Goal: Task Accomplishment & Management: Use online tool/utility

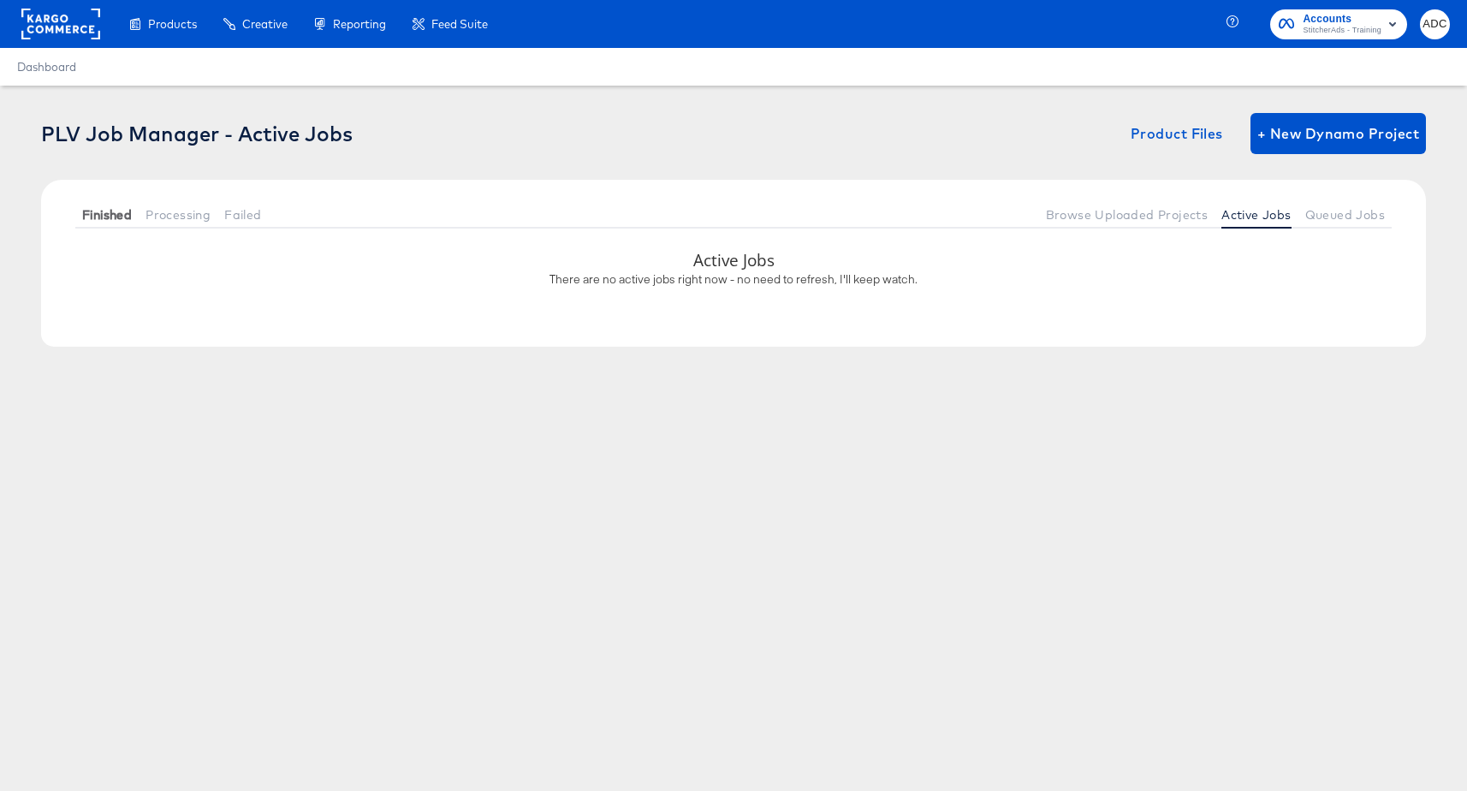
click at [93, 211] on span "Finished" at bounding box center [107, 215] width 50 height 14
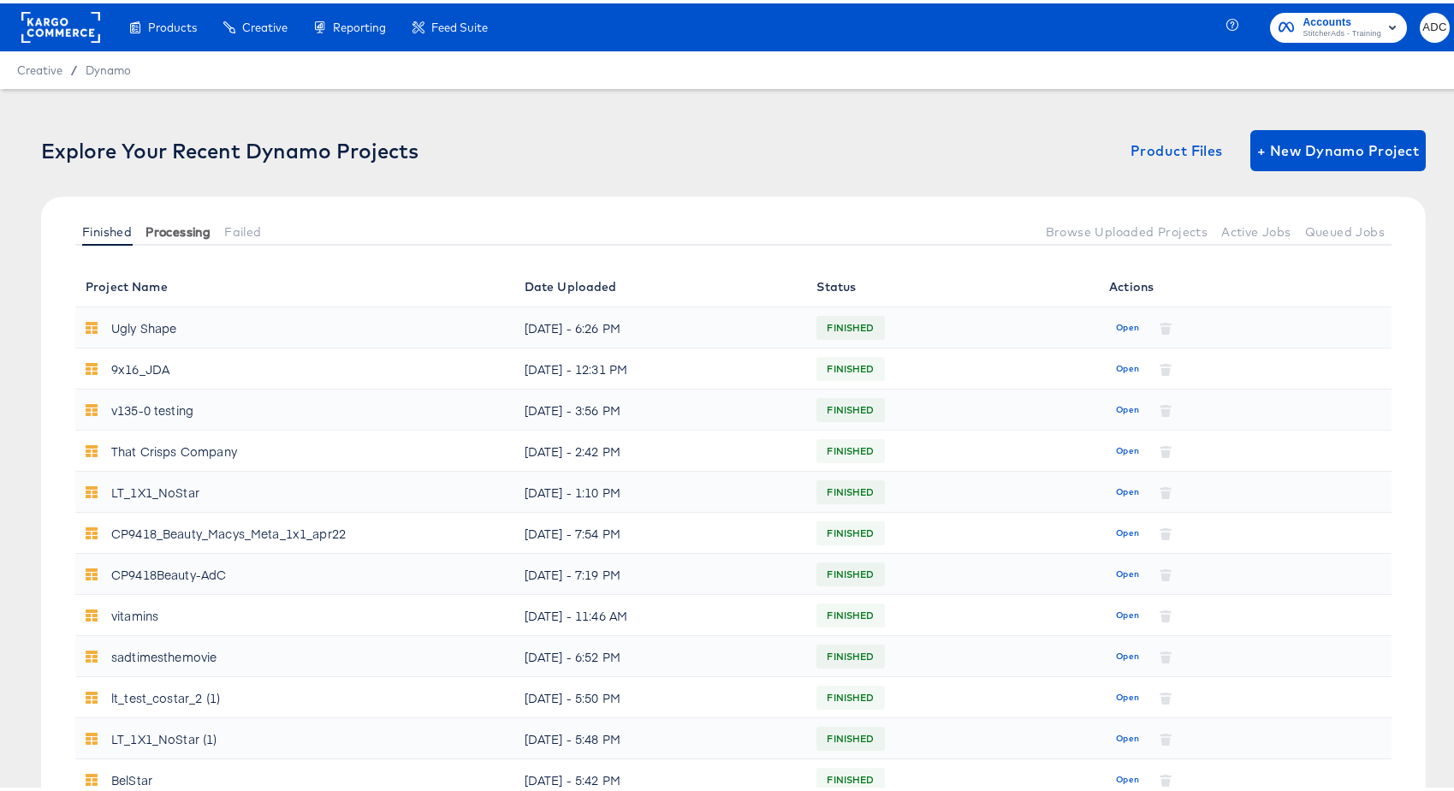
click at [182, 226] on span "Processing" at bounding box center [178, 229] width 65 height 14
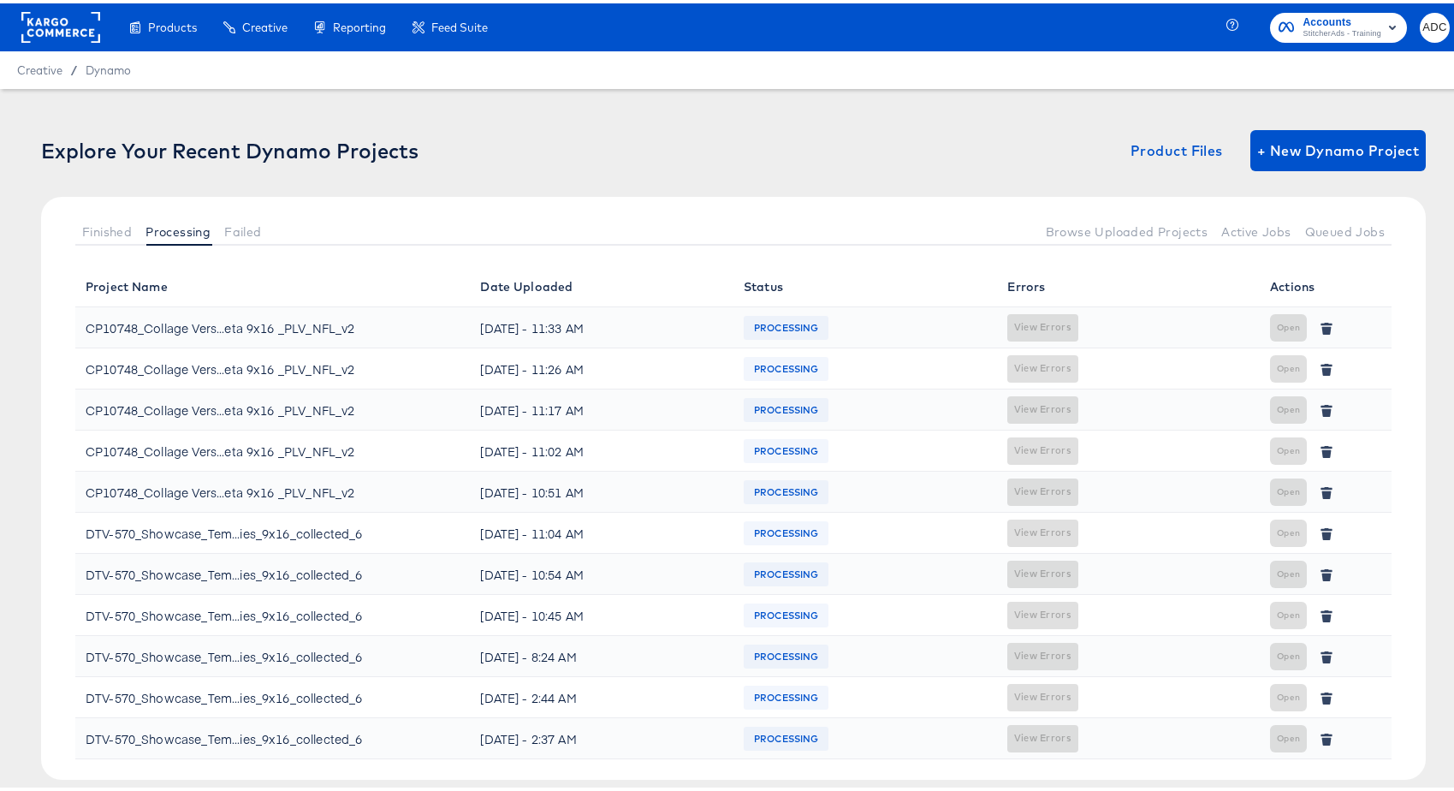
click at [663, 218] on div at bounding box center [654, 228] width 770 height 28
click at [1222, 225] on span "Active Jobs" at bounding box center [1256, 229] width 69 height 14
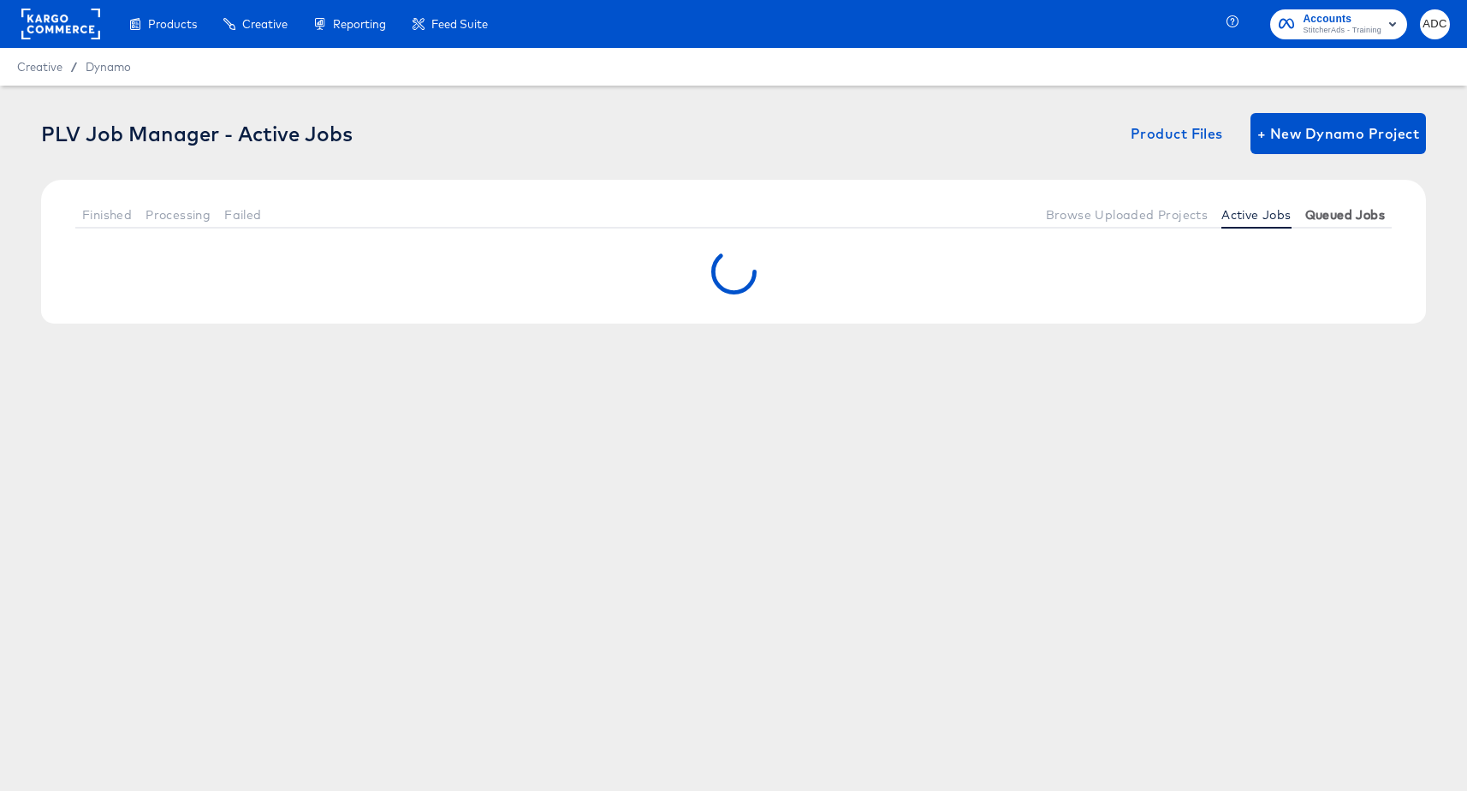
click at [1337, 211] on span "Queued Jobs" at bounding box center [1345, 215] width 80 height 14
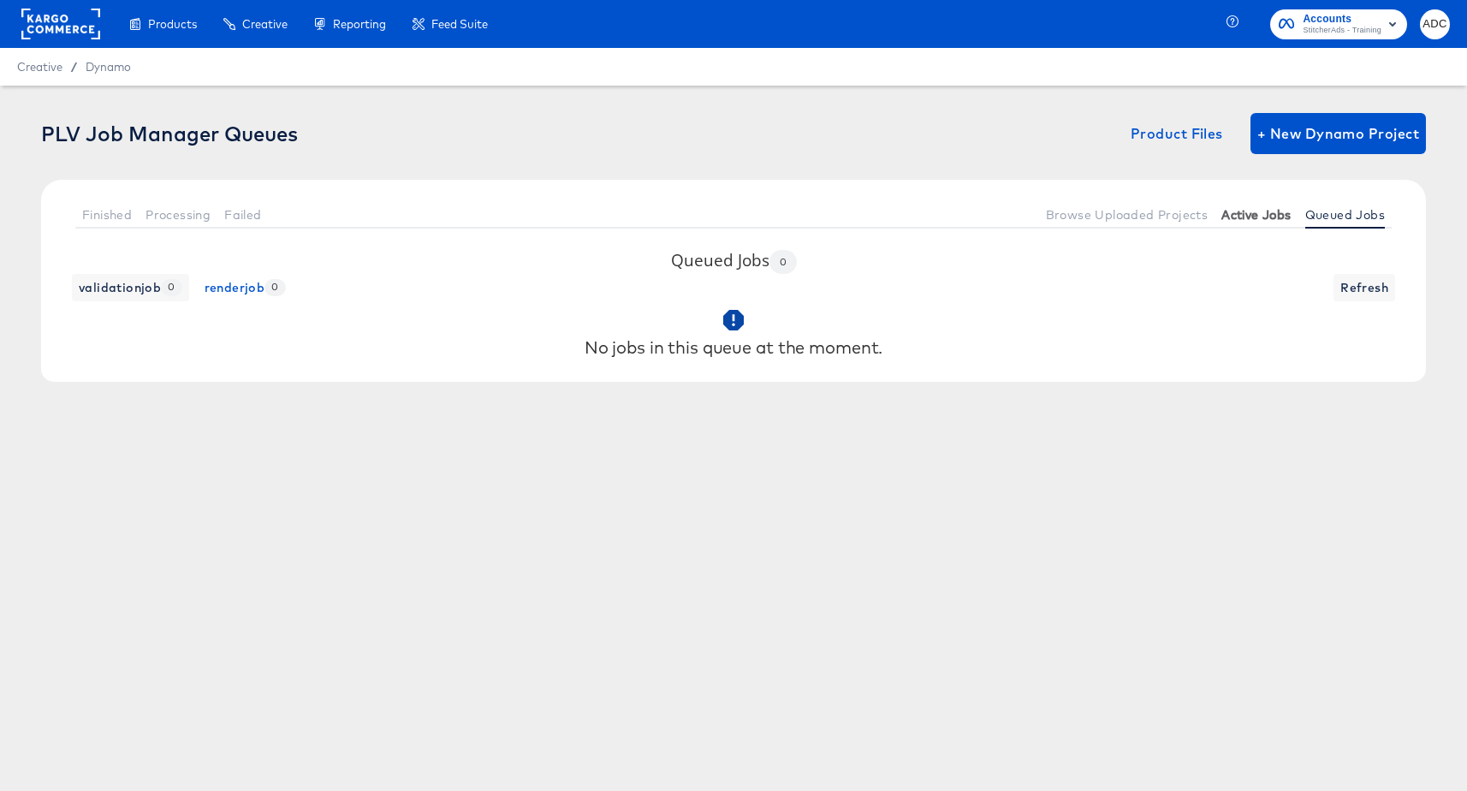
click at [1243, 211] on span "Active Jobs" at bounding box center [1256, 215] width 69 height 14
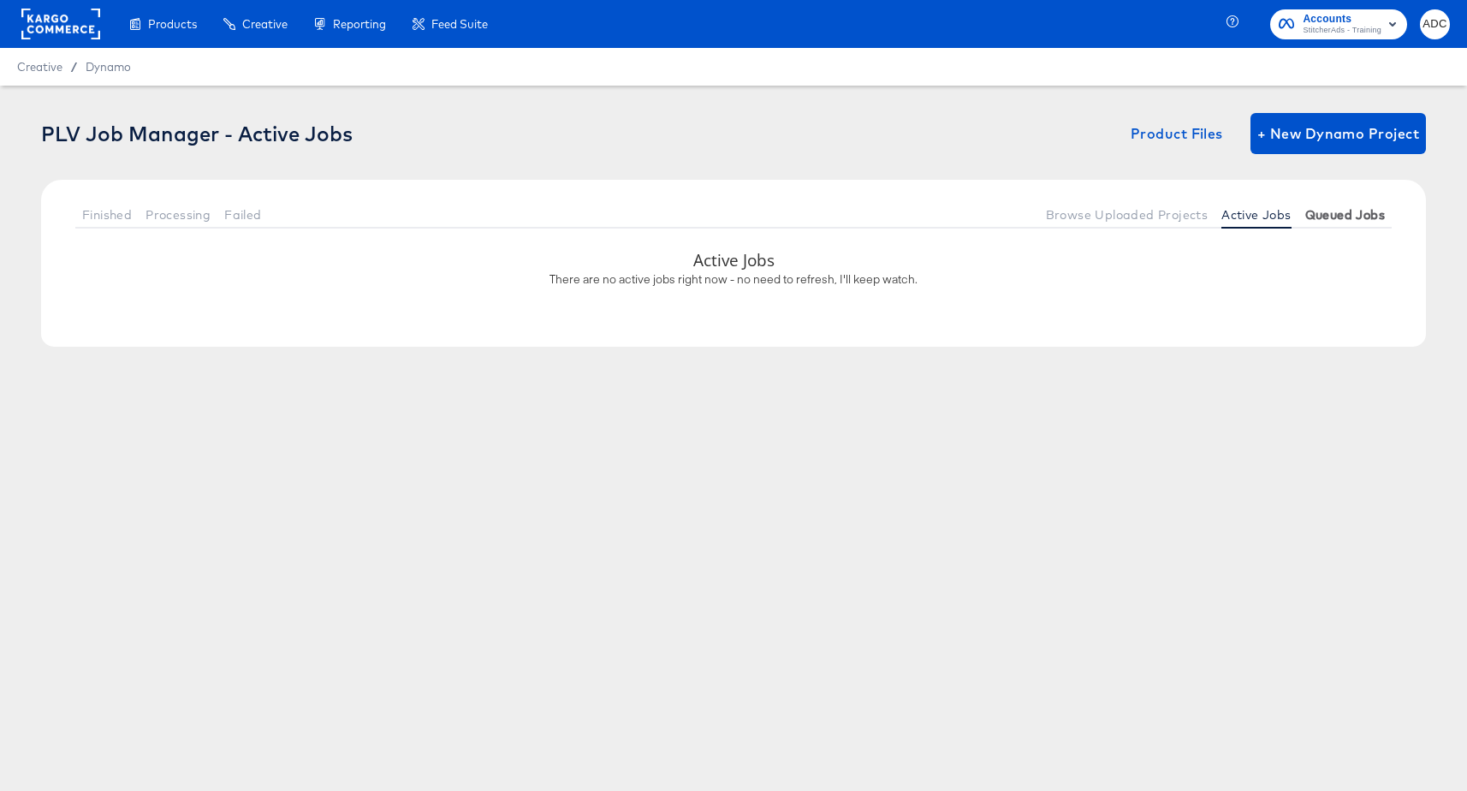
click at [1336, 214] on span "Queued Jobs" at bounding box center [1345, 215] width 80 height 14
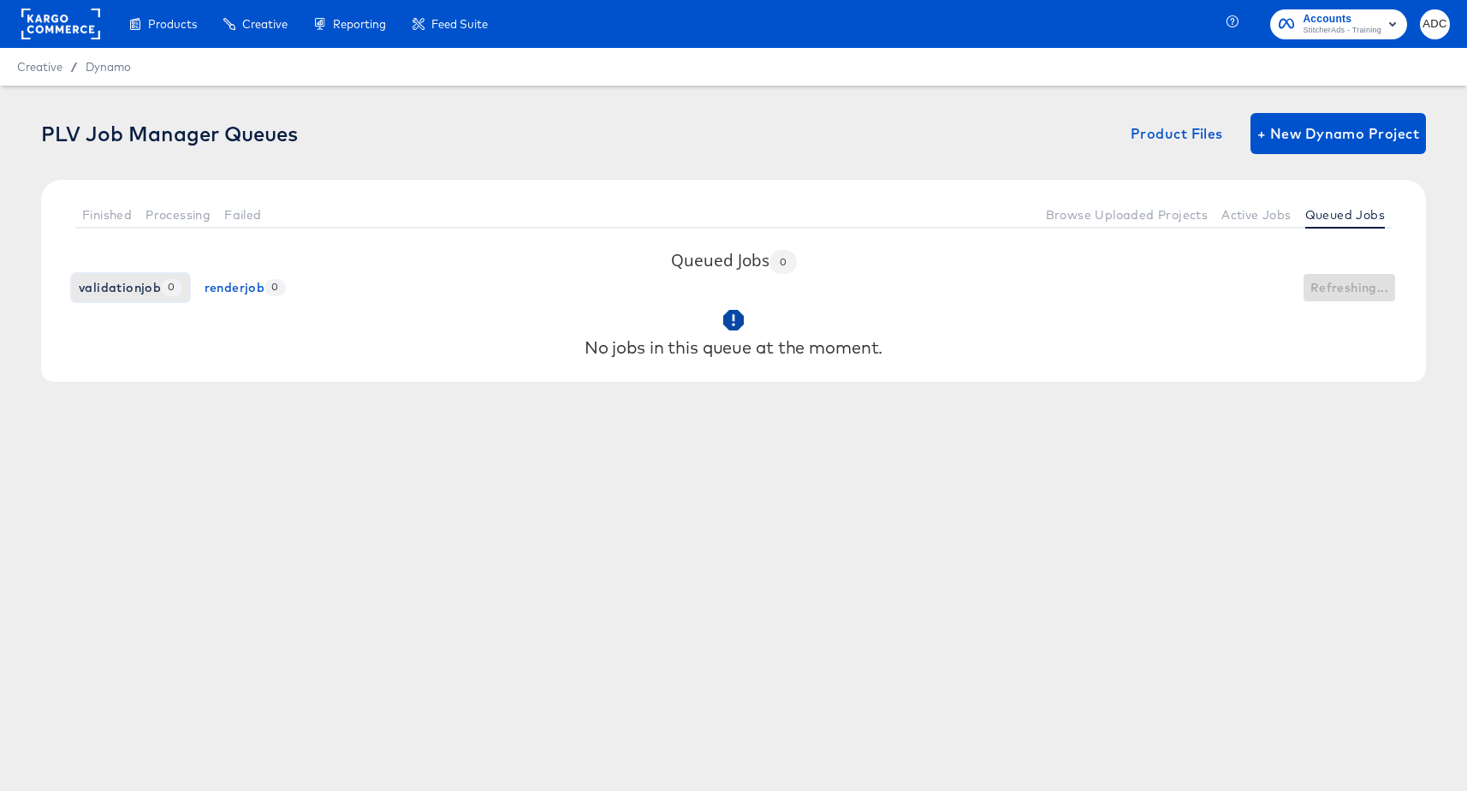
click at [76, 285] on button "validationjob 0" at bounding box center [130, 287] width 117 height 27
click at [1287, 217] on button "Active Jobs" at bounding box center [1256, 214] width 83 height 28
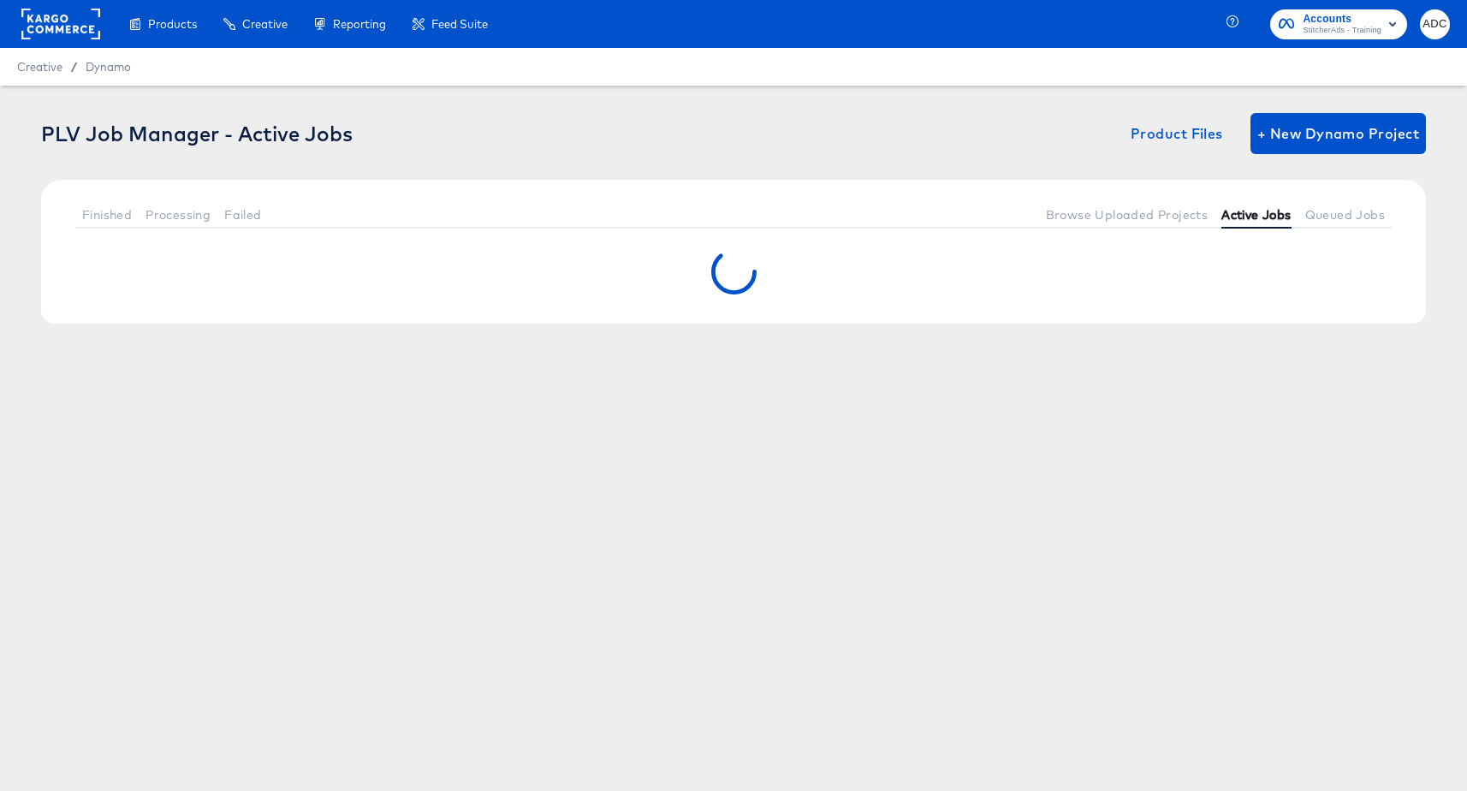
click at [1269, 216] on span "Active Jobs" at bounding box center [1256, 215] width 69 height 14
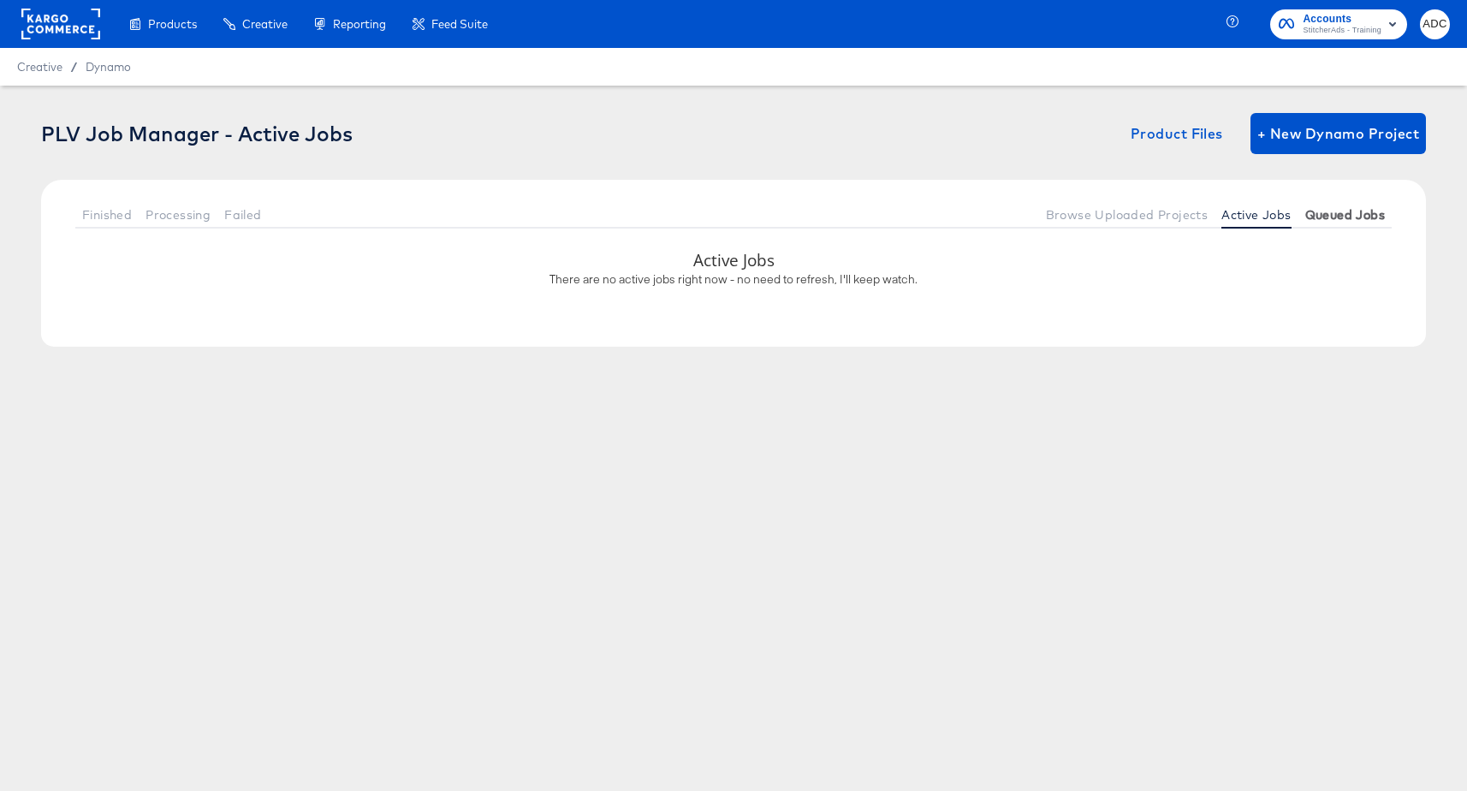
click at [1329, 215] on span "Queued Jobs" at bounding box center [1345, 215] width 80 height 14
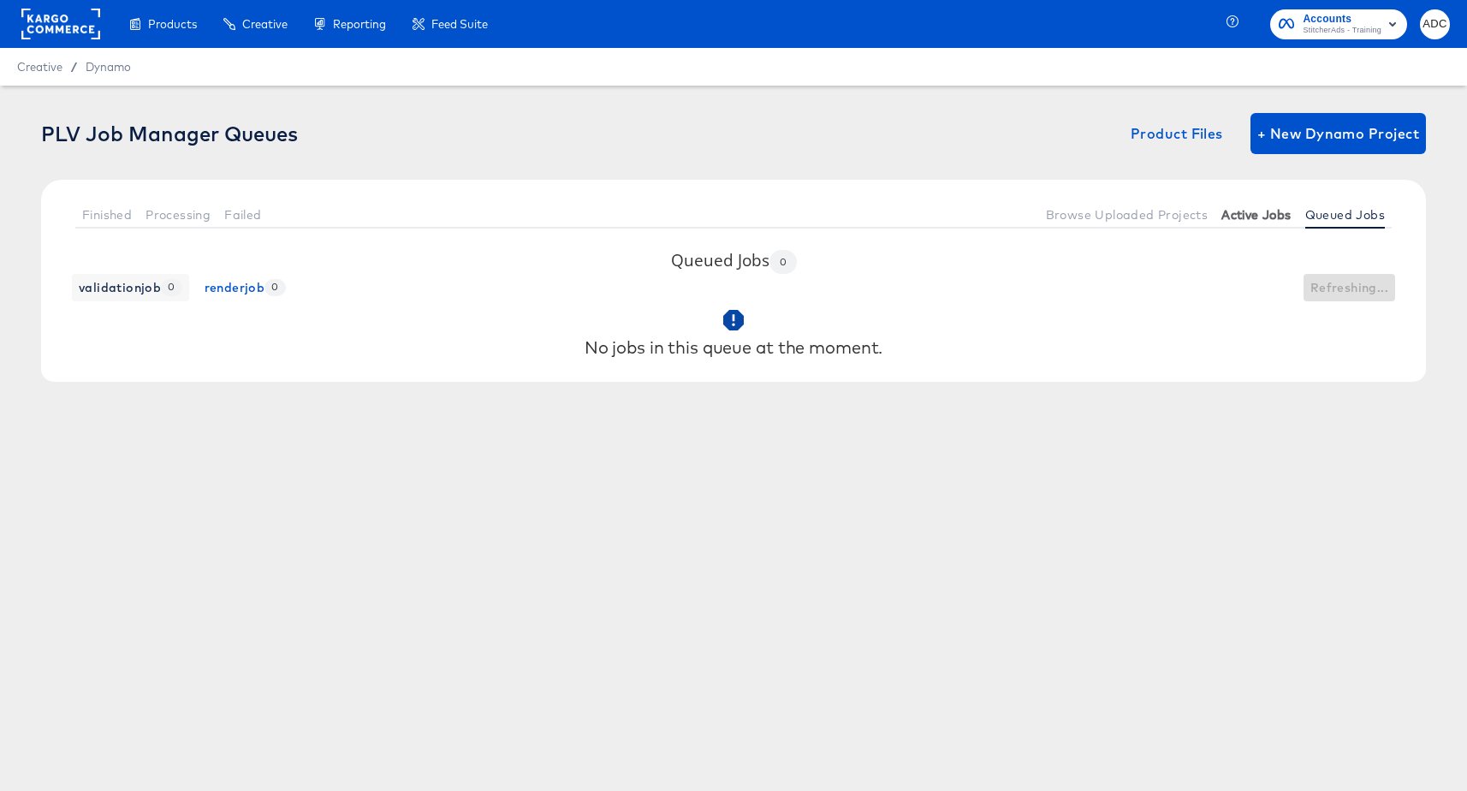
click at [1271, 215] on span "Active Jobs" at bounding box center [1256, 215] width 69 height 14
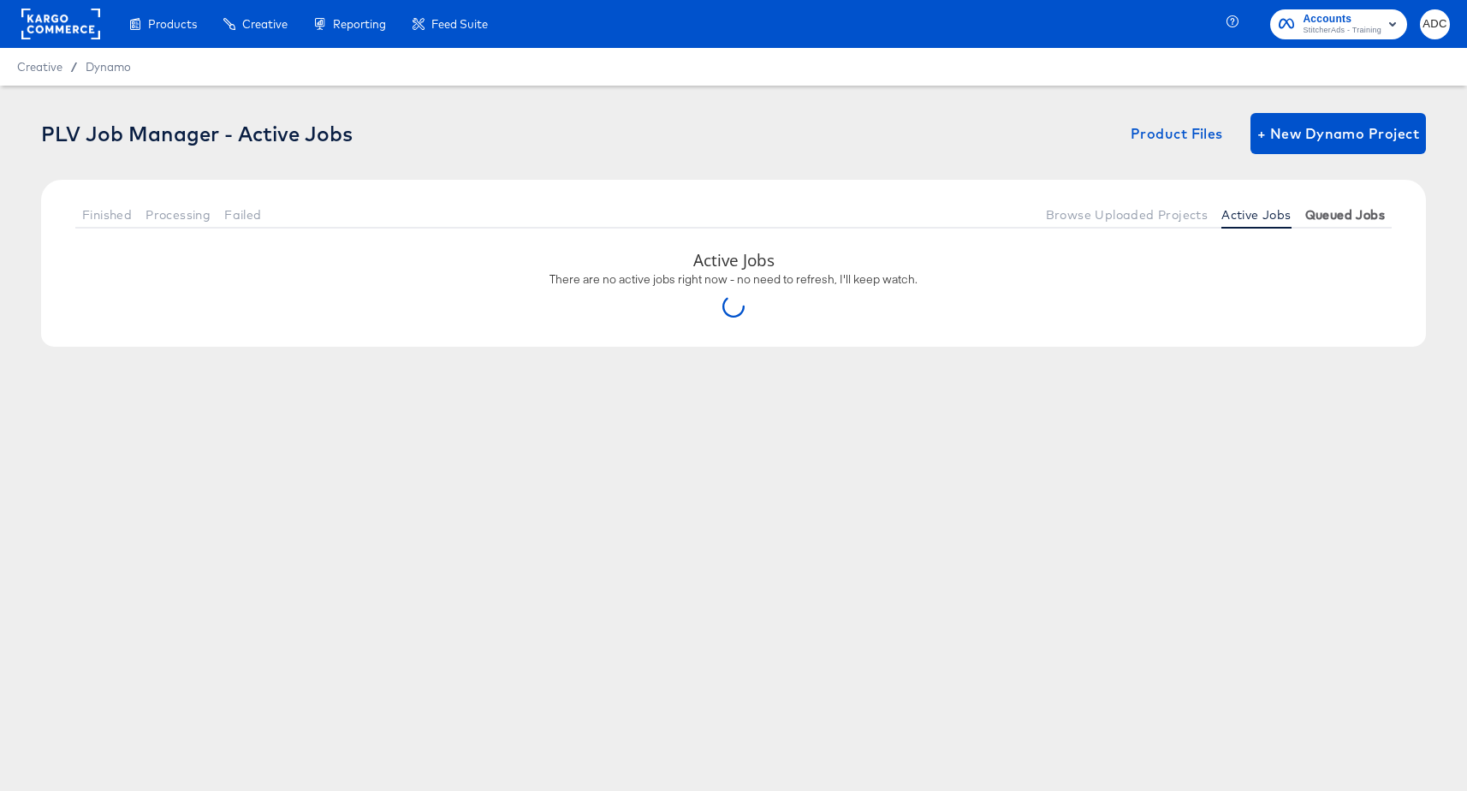
click at [1314, 215] on span "Queued Jobs" at bounding box center [1345, 215] width 80 height 14
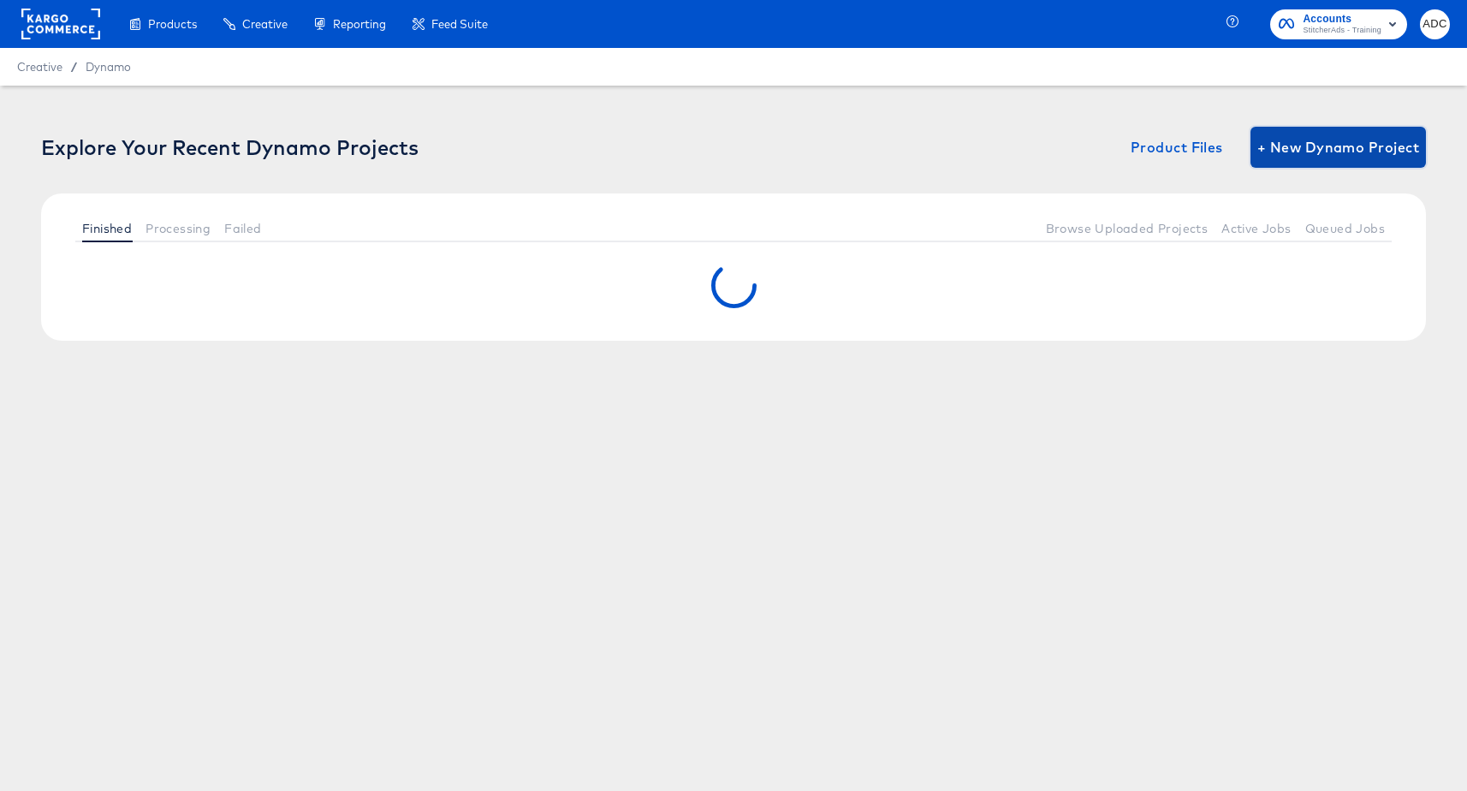
click at [1319, 143] on span "+ New Dynamo Project" at bounding box center [1339, 147] width 162 height 24
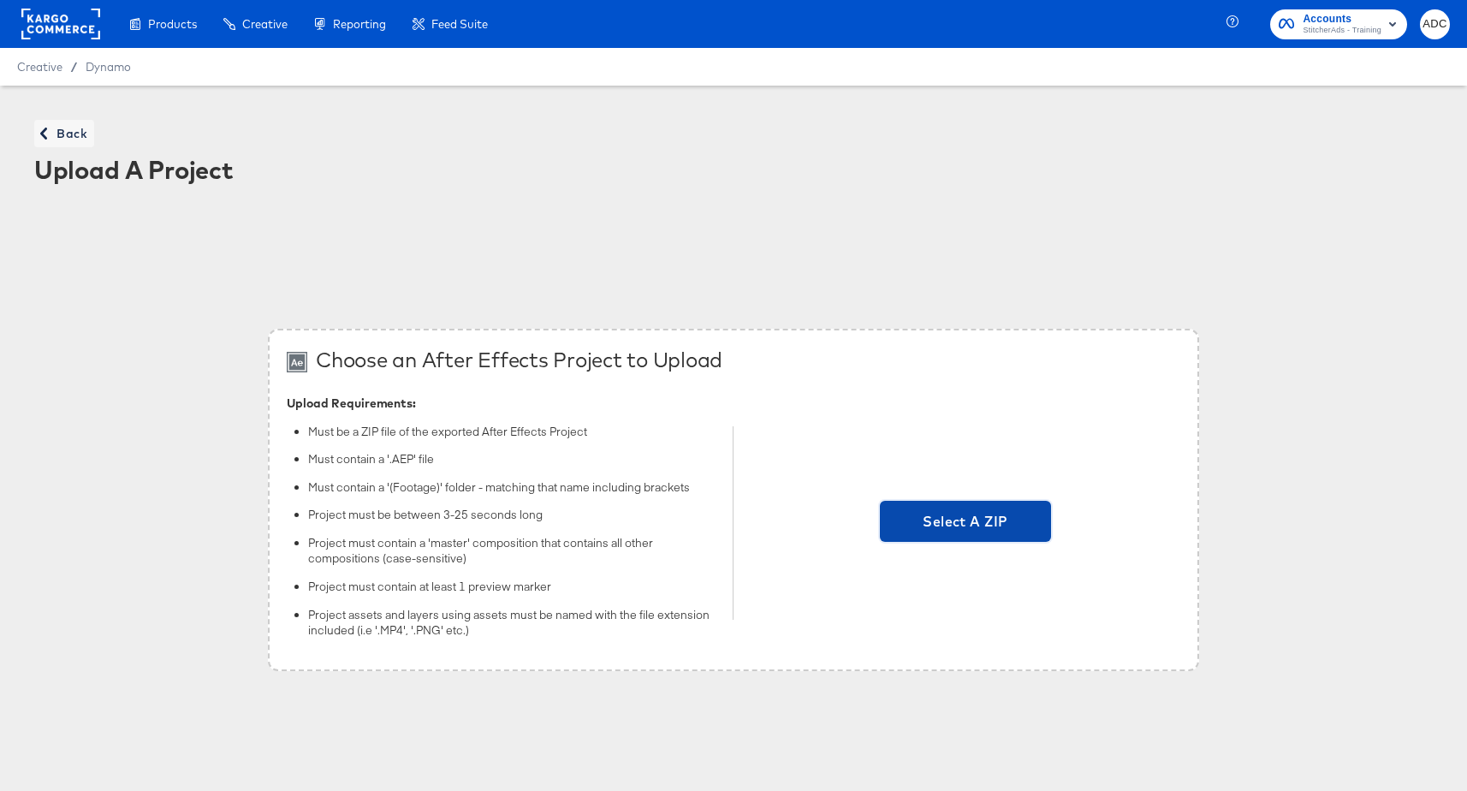
click at [961, 512] on span "Select A ZIP" at bounding box center [966, 521] width 158 height 24
click at [966, 523] on input "Select A ZIP" at bounding box center [966, 523] width 0 height 0
click at [940, 508] on span "Select A ZIP" at bounding box center [965, 521] width 171 height 41
click at [966, 523] on input "Select A ZIP" at bounding box center [966, 523] width 0 height 0
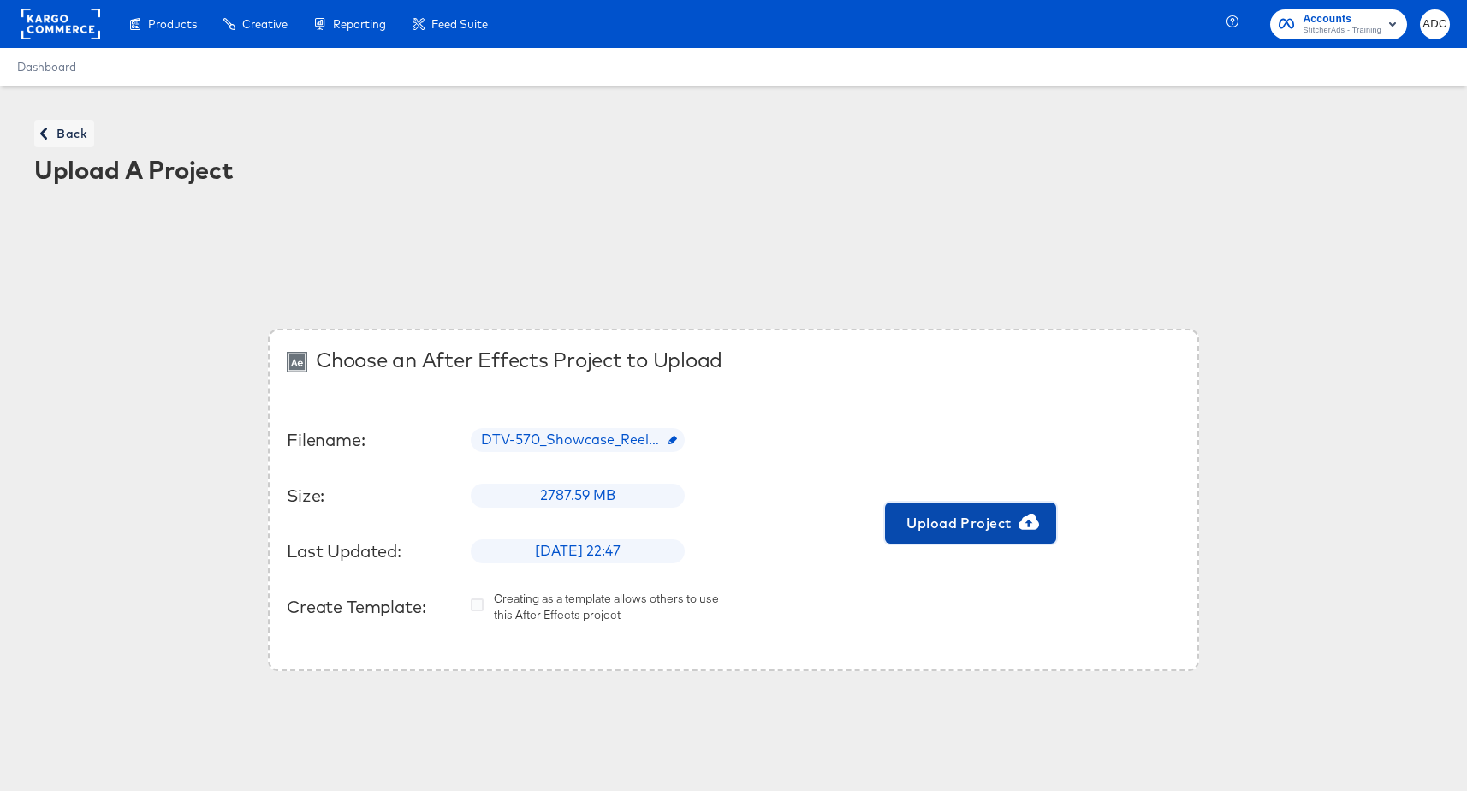
click at [1003, 532] on span "Upload Project" at bounding box center [971, 523] width 158 height 24
click at [1026, 237] on div "Choose an After Effects Project to Upload Filename: DTV-570_Showcase_Reels_4sto…" at bounding box center [733, 500] width 1467 height 554
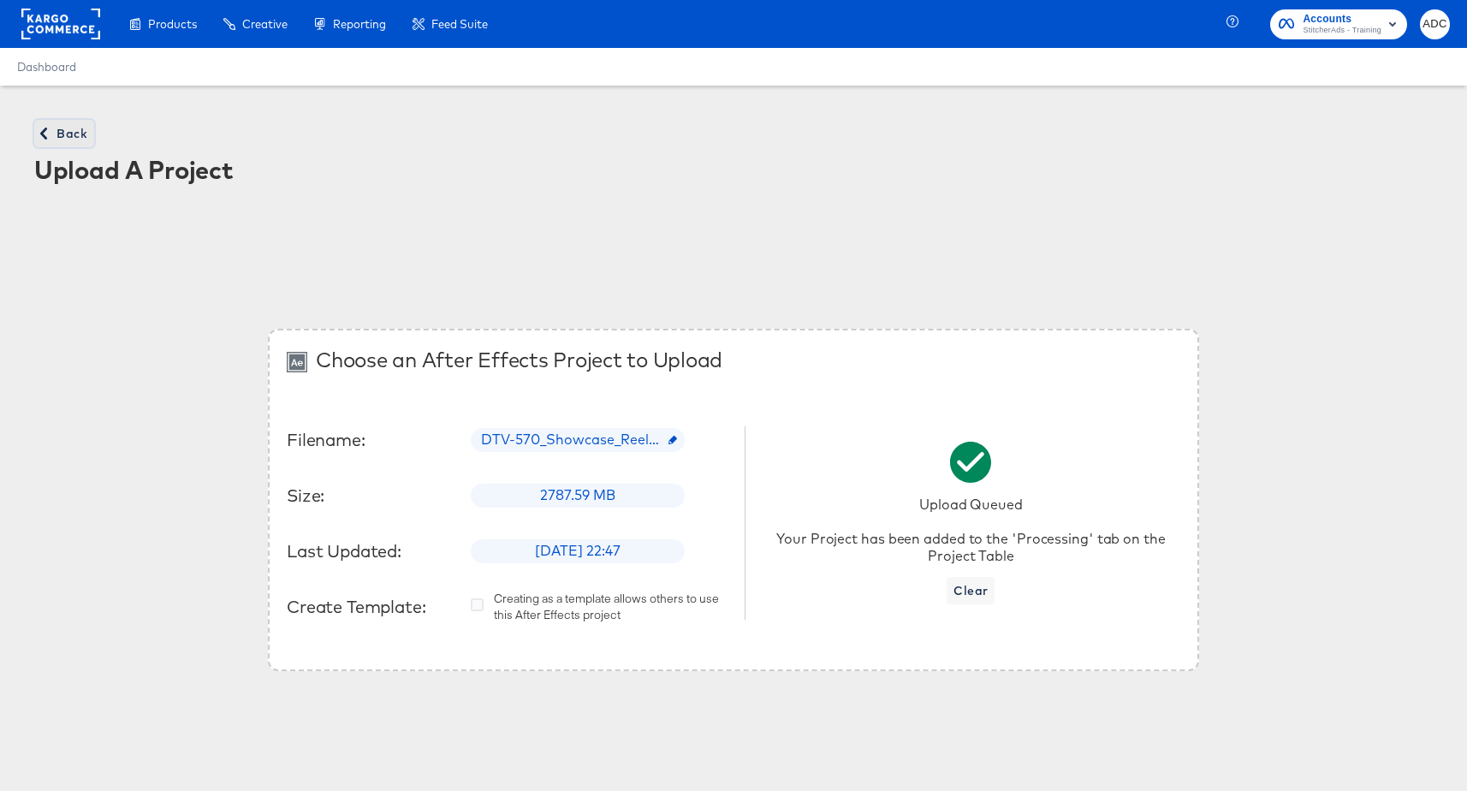
click at [66, 126] on span "Back" at bounding box center [64, 133] width 46 height 21
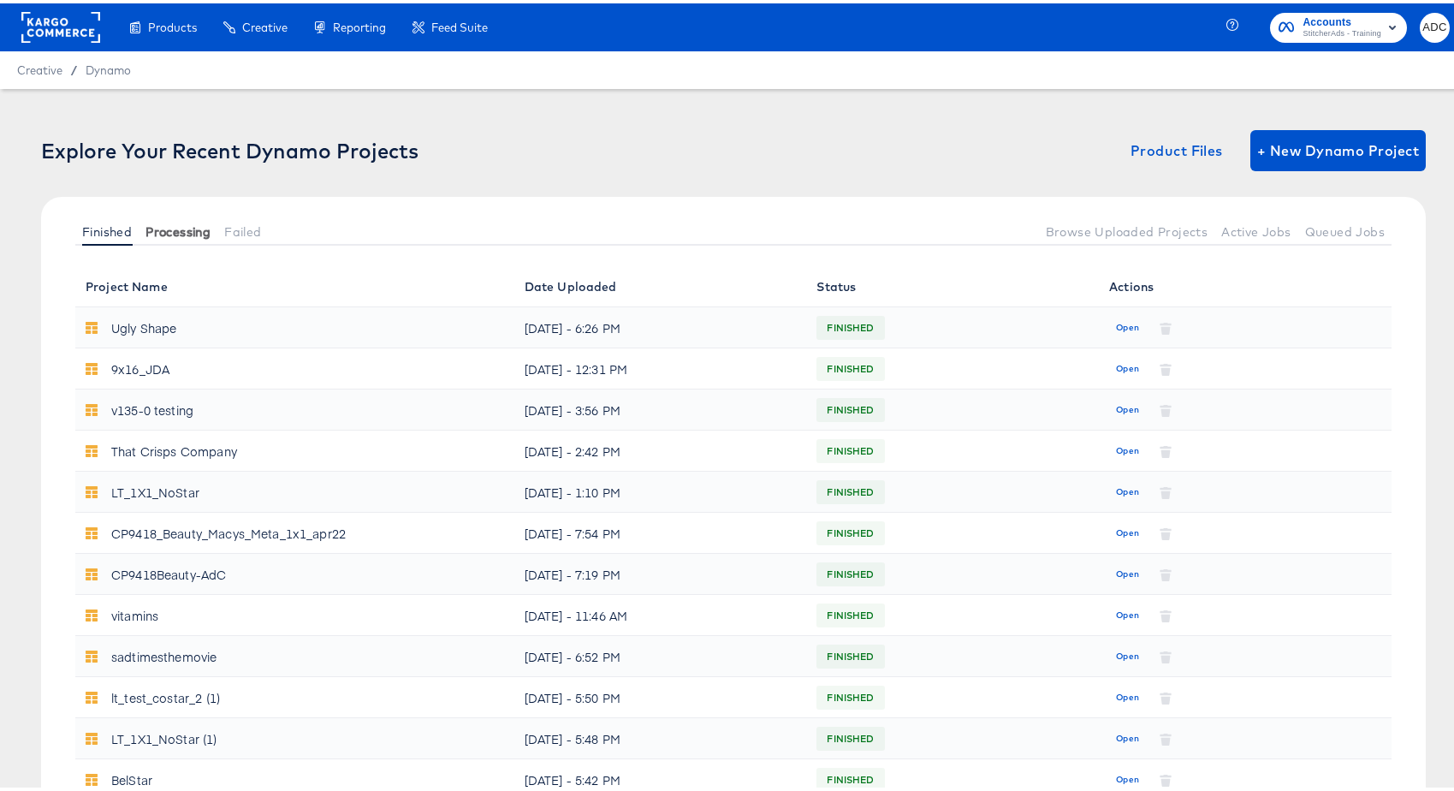
click at [199, 223] on span "Processing" at bounding box center [178, 229] width 65 height 14
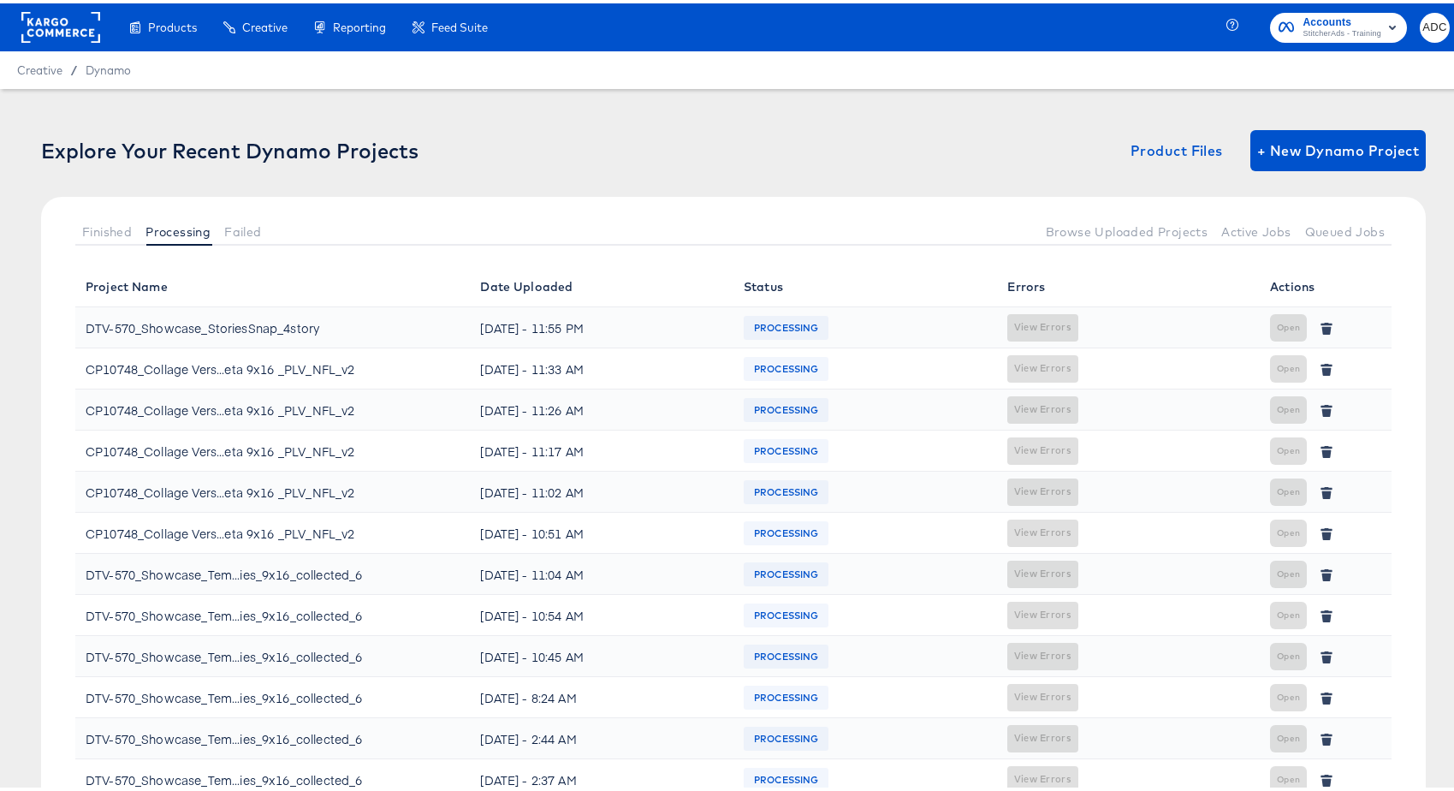
drag, startPoint x: 263, startPoint y: 301, endPoint x: 262, endPoint y: 312, distance: 11.2
click at [263, 304] on table "Project Name Date Uploaded Status Errors Actions DTV-570_Showcase_StoriesSnap_4…" at bounding box center [733, 530] width 1317 height 534
click at [264, 320] on div "DTV-570_Showcase_StoriesSnap_4story" at bounding box center [203, 324] width 234 height 27
click at [109, 233] on span "Finished" at bounding box center [107, 229] width 50 height 14
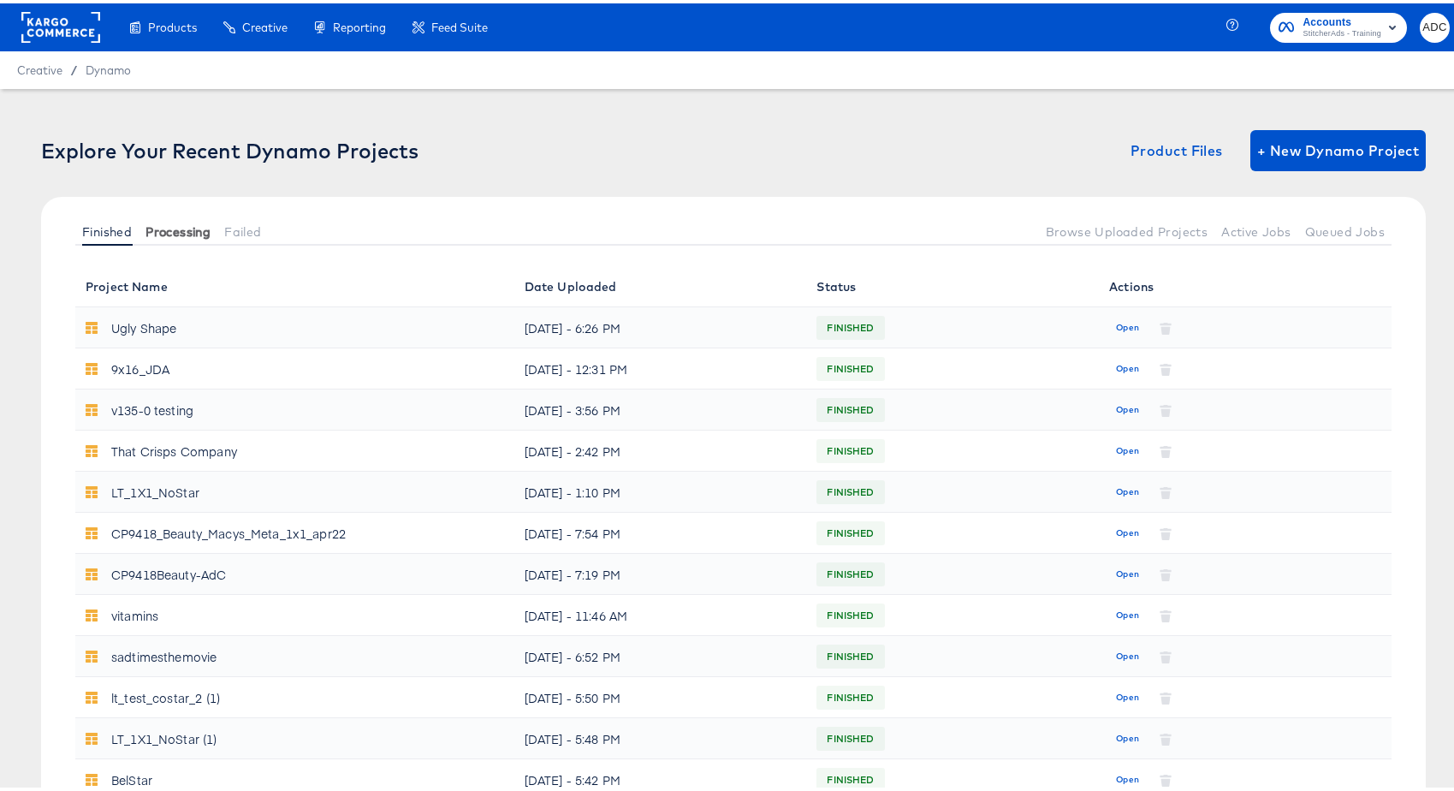
click at [158, 232] on span "Processing" at bounding box center [178, 229] width 65 height 14
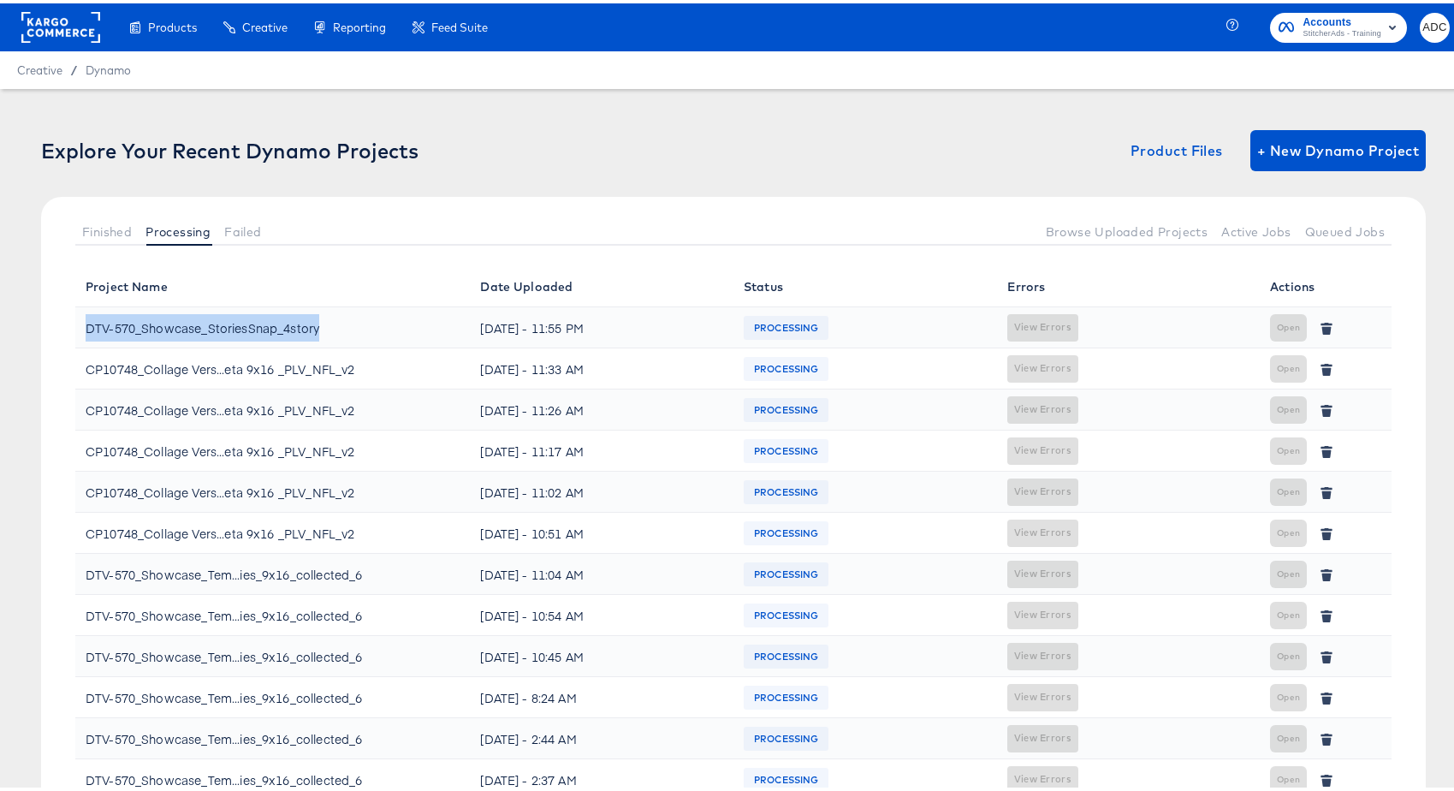
drag, startPoint x: 86, startPoint y: 318, endPoint x: 281, endPoint y: 320, distance: 194.3
click at [281, 320] on div "DTV-570_Showcase_StoriesSnap_4story" at bounding box center [203, 324] width 234 height 27
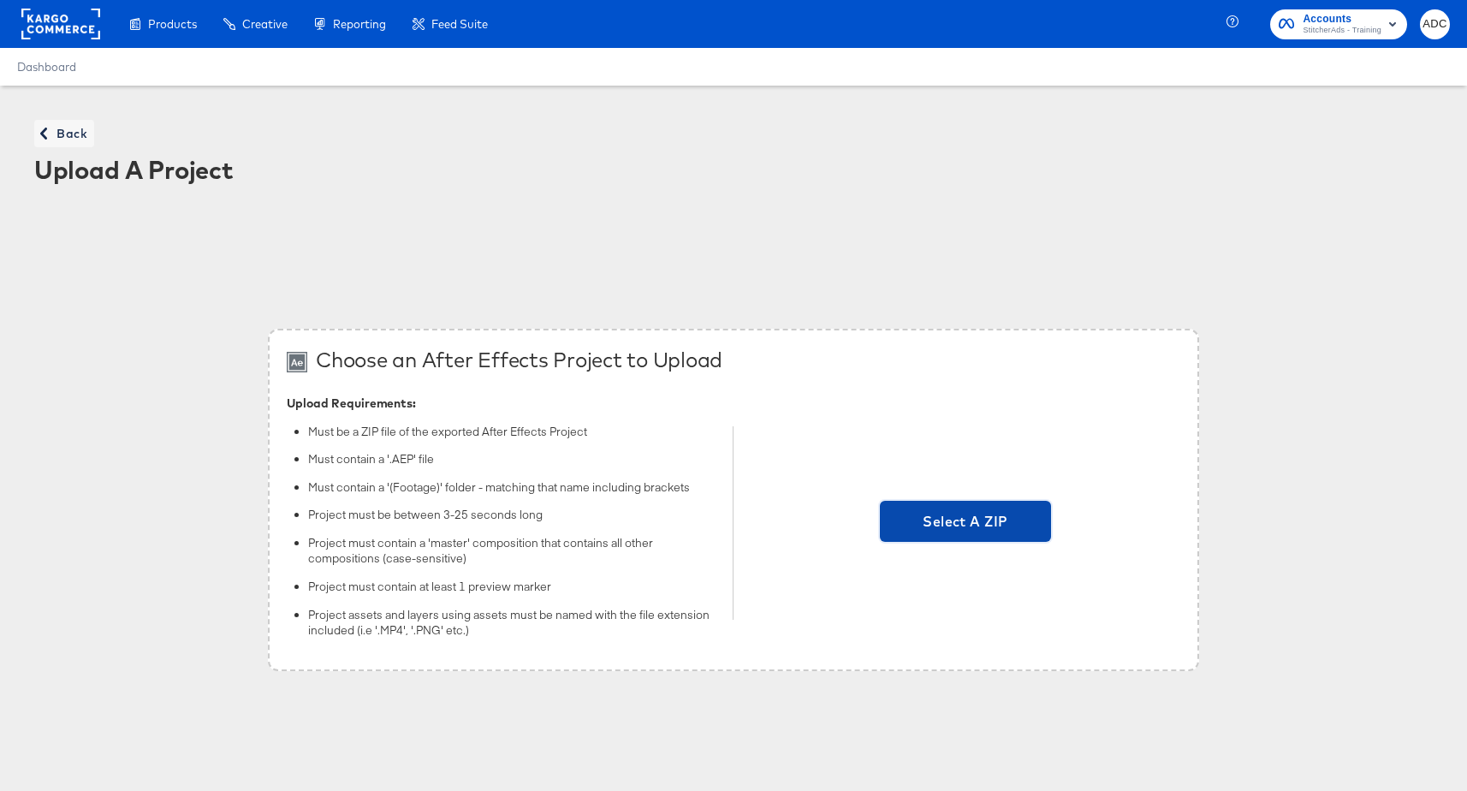
click at [968, 534] on span "Select A ZIP" at bounding box center [965, 521] width 171 height 41
click at [966, 523] on input "Select A ZIP" at bounding box center [966, 523] width 0 height 0
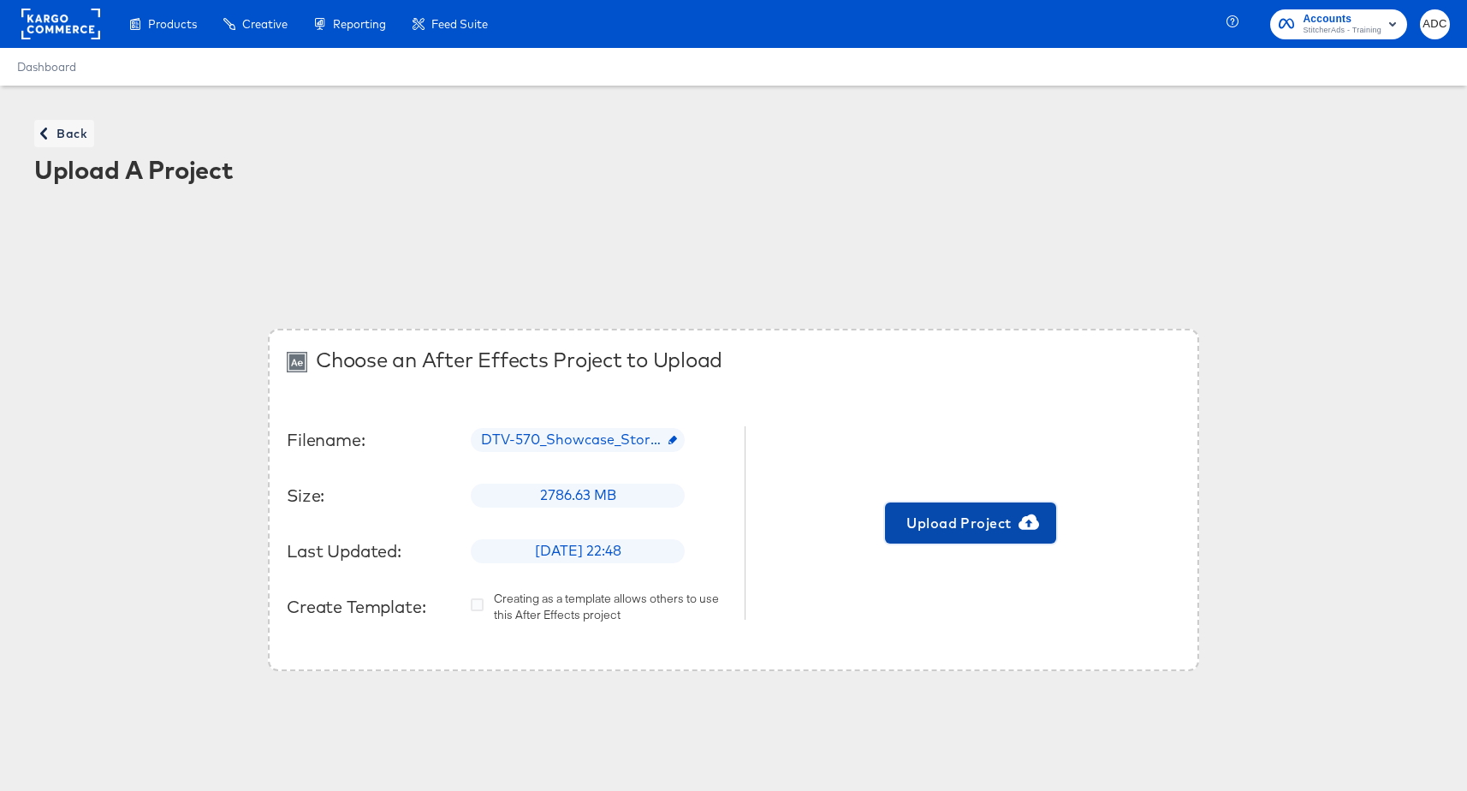
click at [1018, 533] on span "Upload Project" at bounding box center [971, 523] width 158 height 24
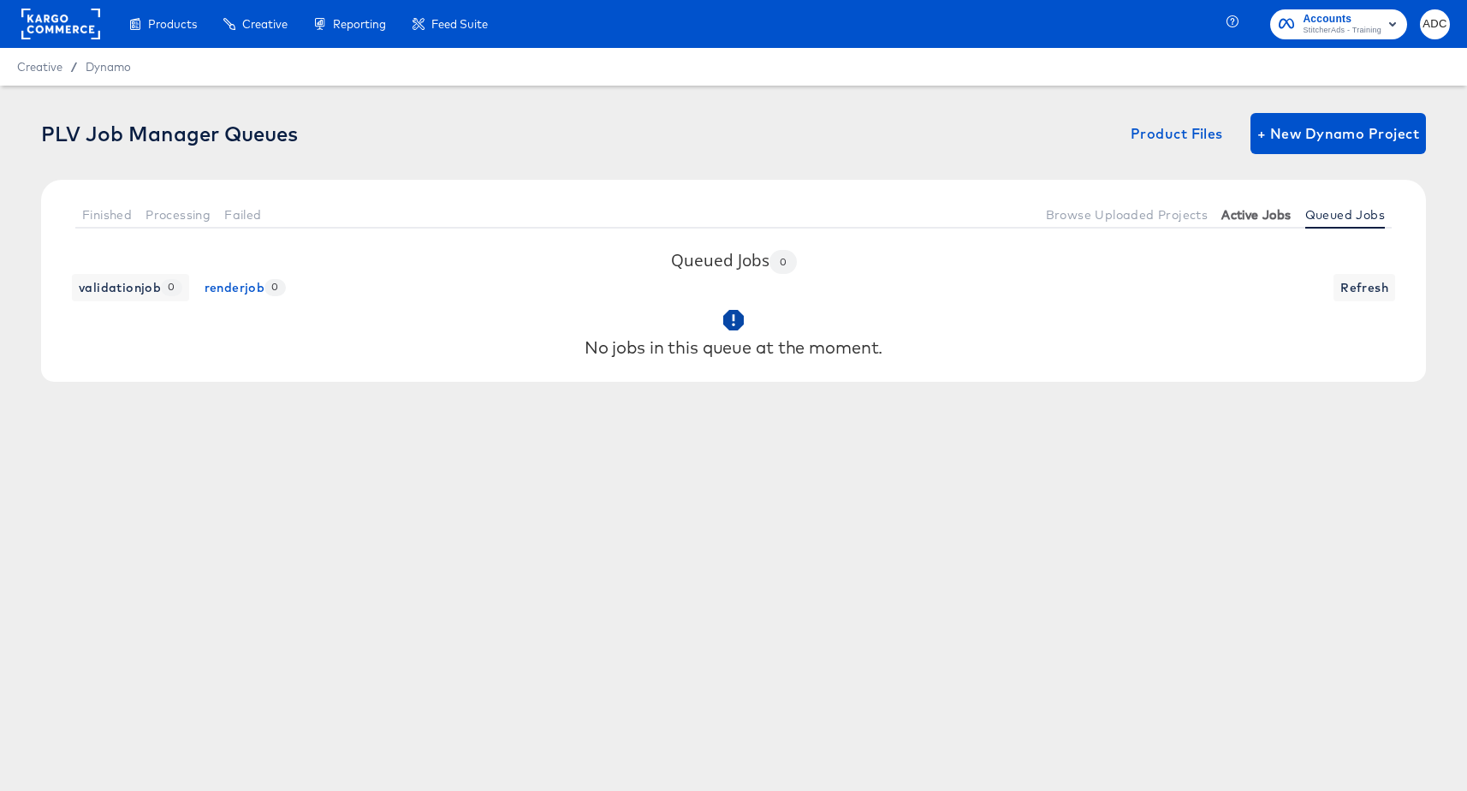
drag, startPoint x: 0, startPoint y: 0, endPoint x: 1281, endPoint y: 212, distance: 1298.9
click at [1286, 198] on div "Finished Processing Failed Browse Uploaded Projects Active Jobs Queued Jobs" at bounding box center [733, 214] width 1385 height 69
click at [1281, 212] on span "Active Jobs" at bounding box center [1256, 215] width 69 height 14
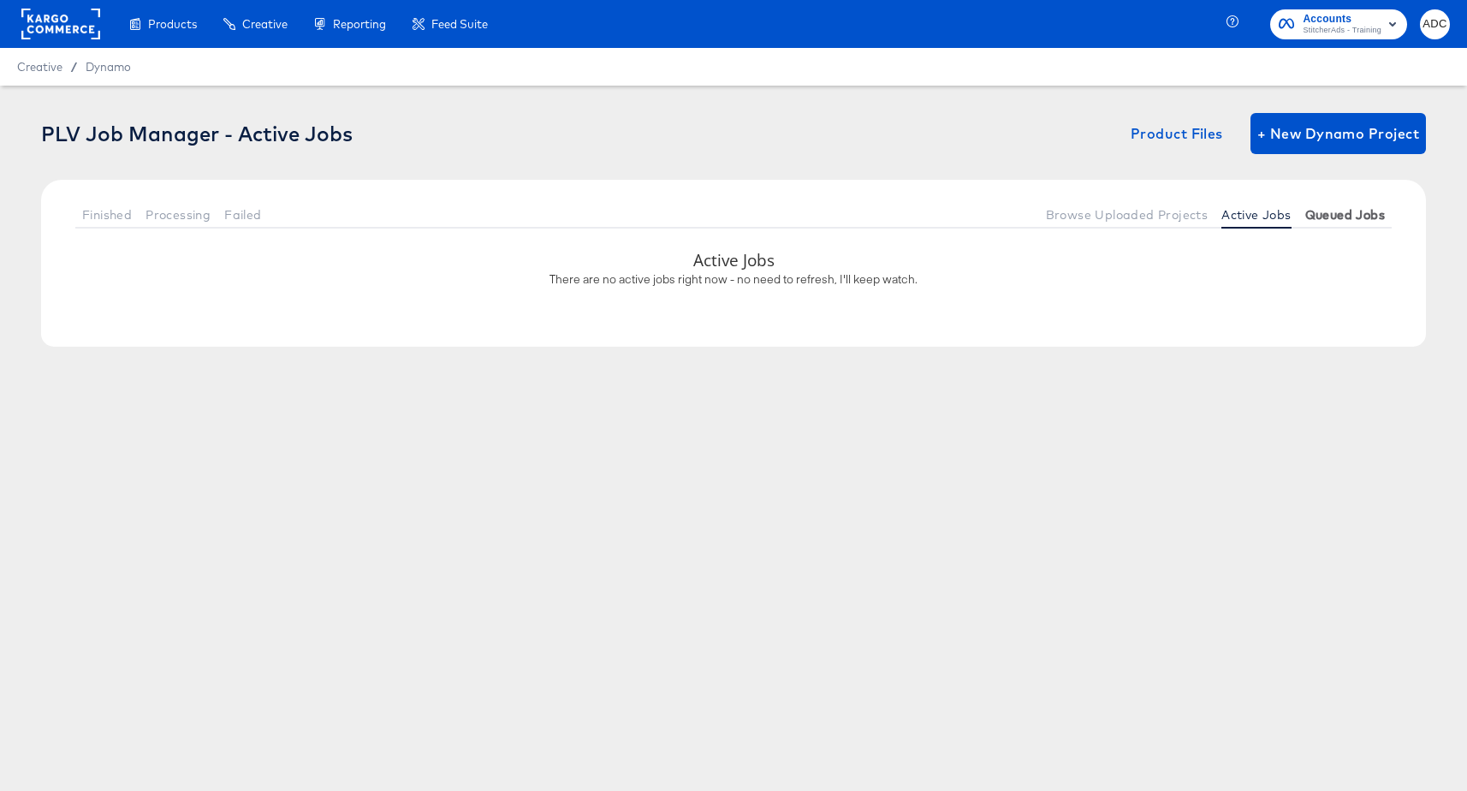
click at [1380, 223] on button "Queued Jobs" at bounding box center [1345, 214] width 93 height 28
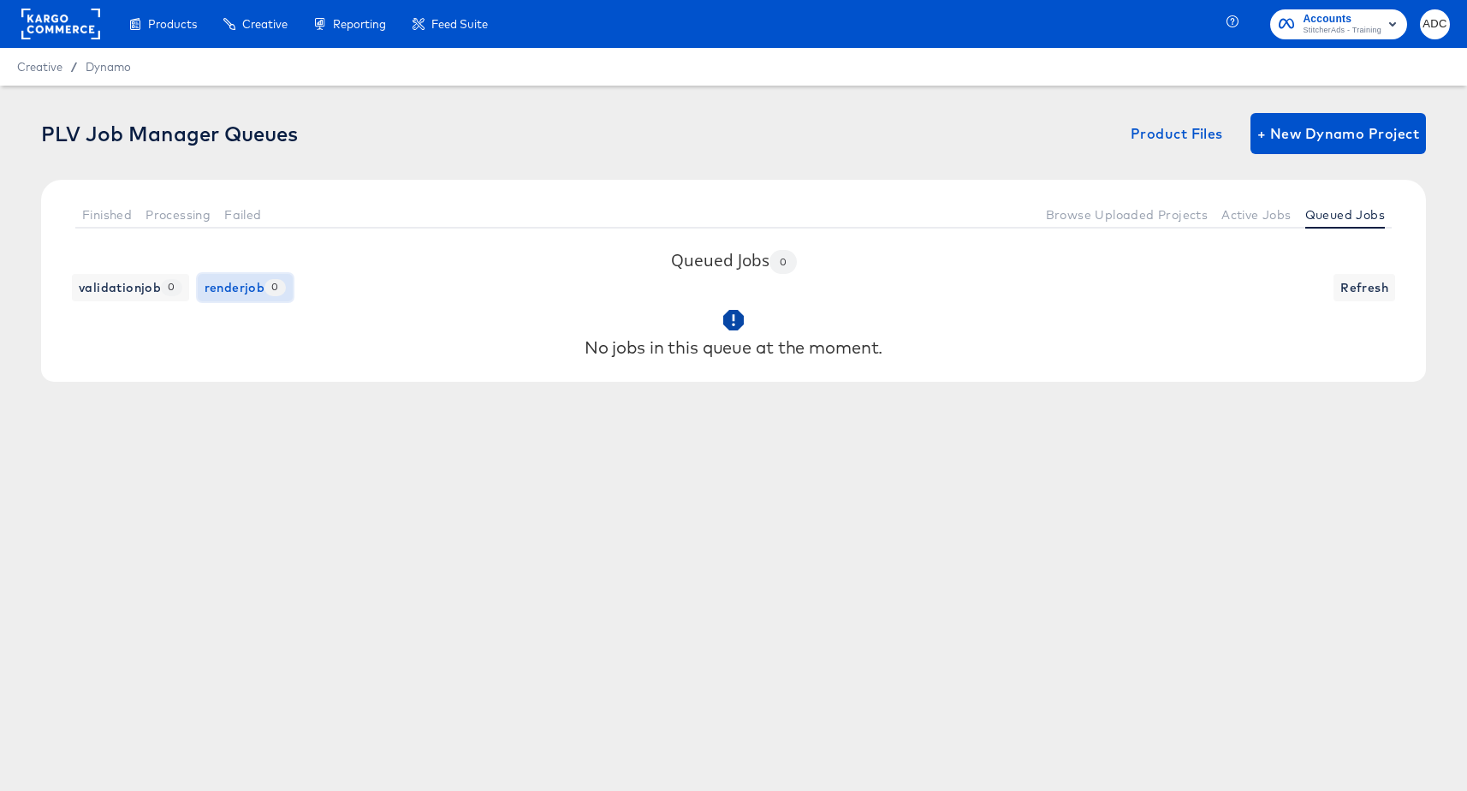
click at [268, 282] on span "0" at bounding box center [275, 287] width 21 height 16
click at [88, 284] on span "validationjob 0" at bounding box center [131, 287] width 104 height 21
click at [1359, 301] on div "No jobs in this queue at the moment." at bounding box center [733, 332] width 1351 height 63
click at [1359, 300] on button "Refresh" at bounding box center [1365, 287] width 62 height 27
click at [1224, 223] on button "Active Jobs" at bounding box center [1256, 214] width 83 height 28
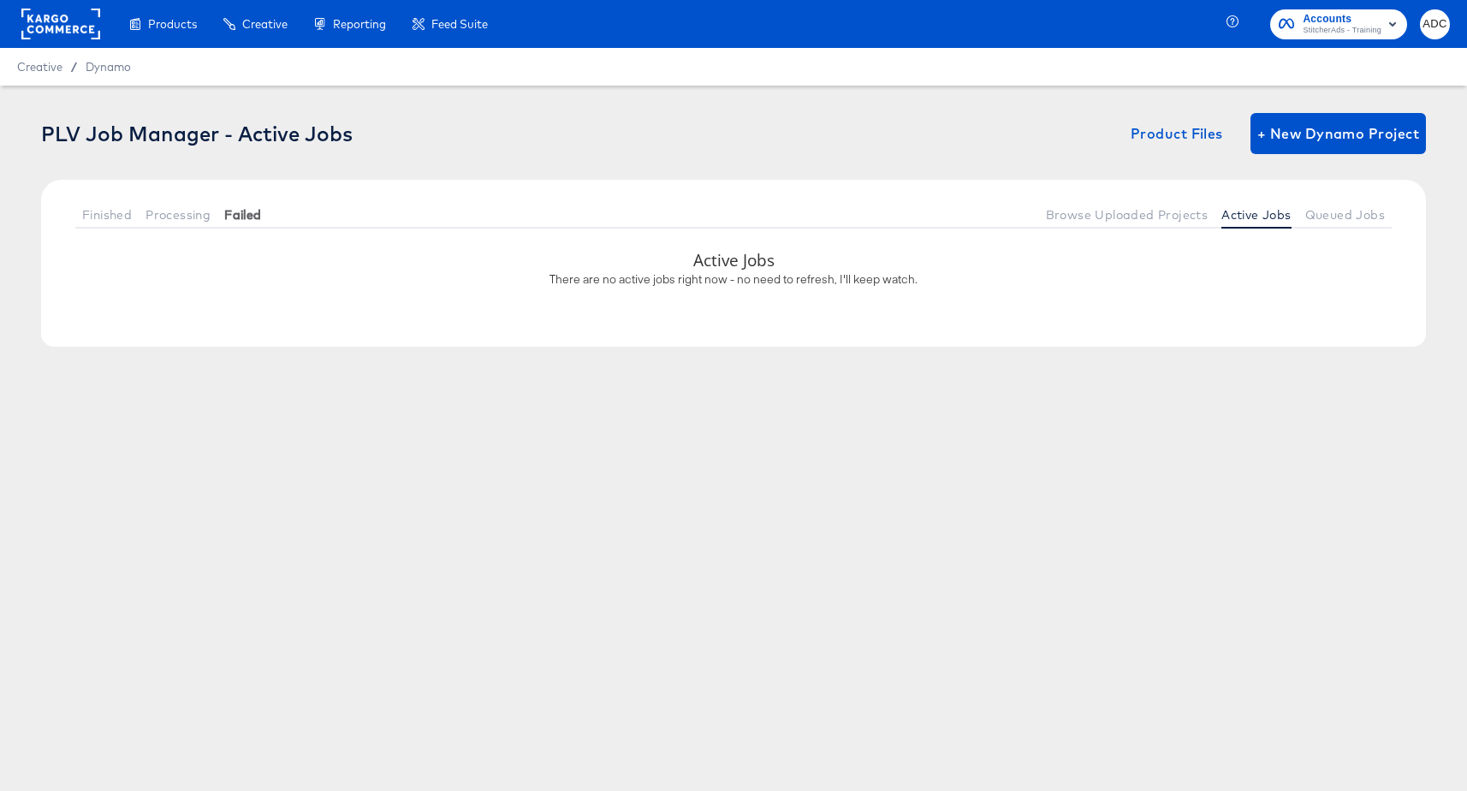
click at [229, 205] on button "Failed" at bounding box center [242, 214] width 51 height 28
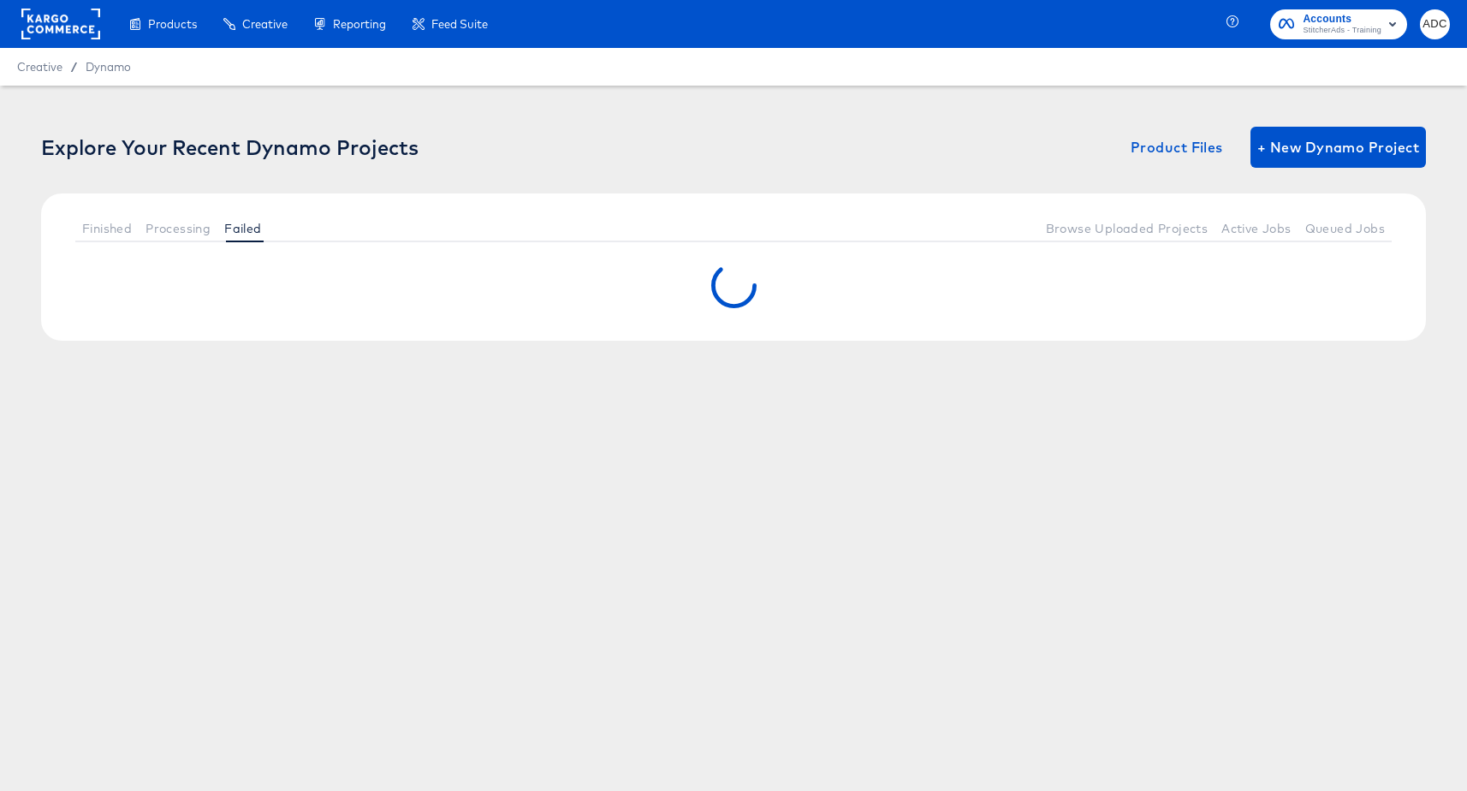
click at [187, 218] on button "Processing" at bounding box center [178, 228] width 79 height 28
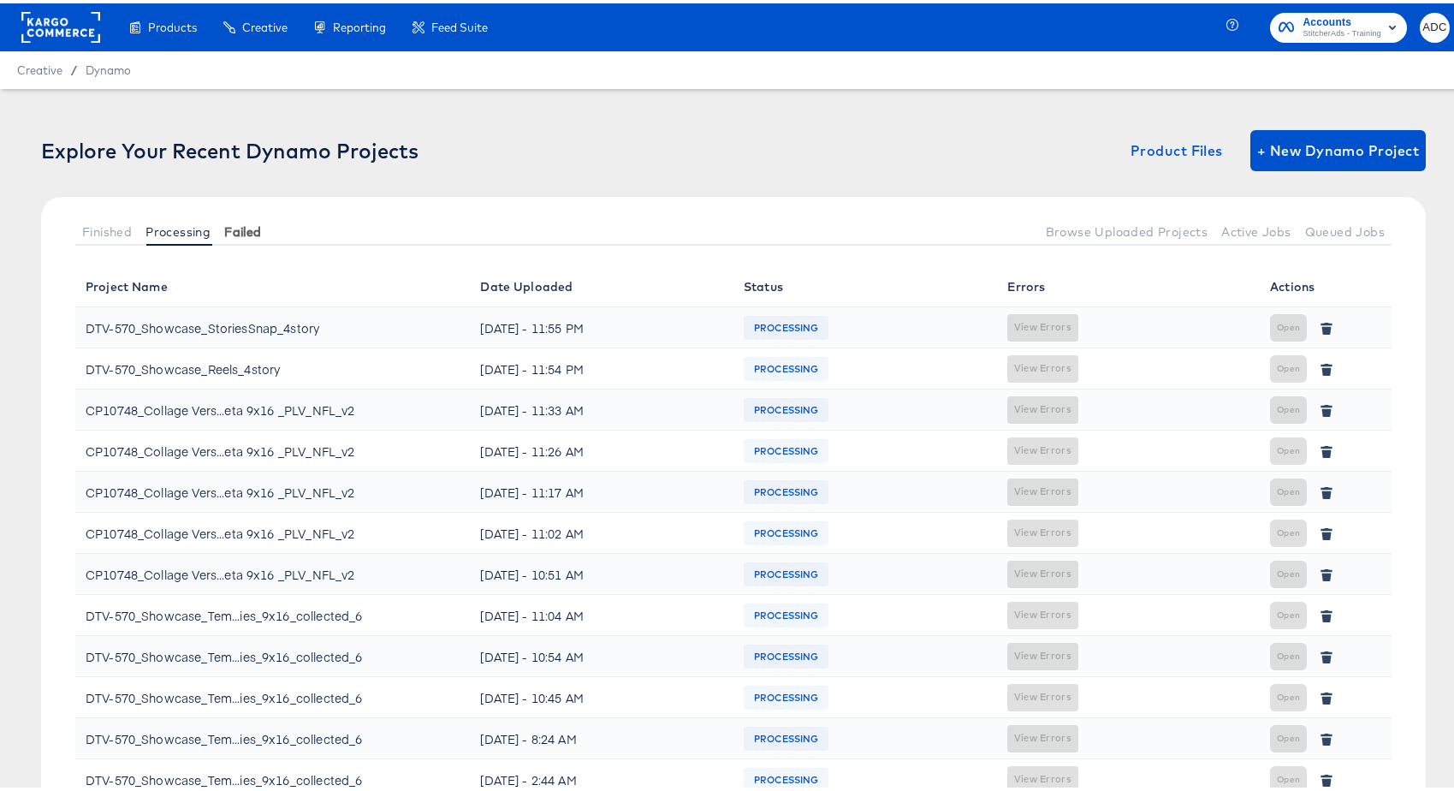
click at [273, 234] on div at bounding box center [654, 228] width 770 height 28
click at [1262, 228] on span "Active Jobs" at bounding box center [1256, 229] width 69 height 14
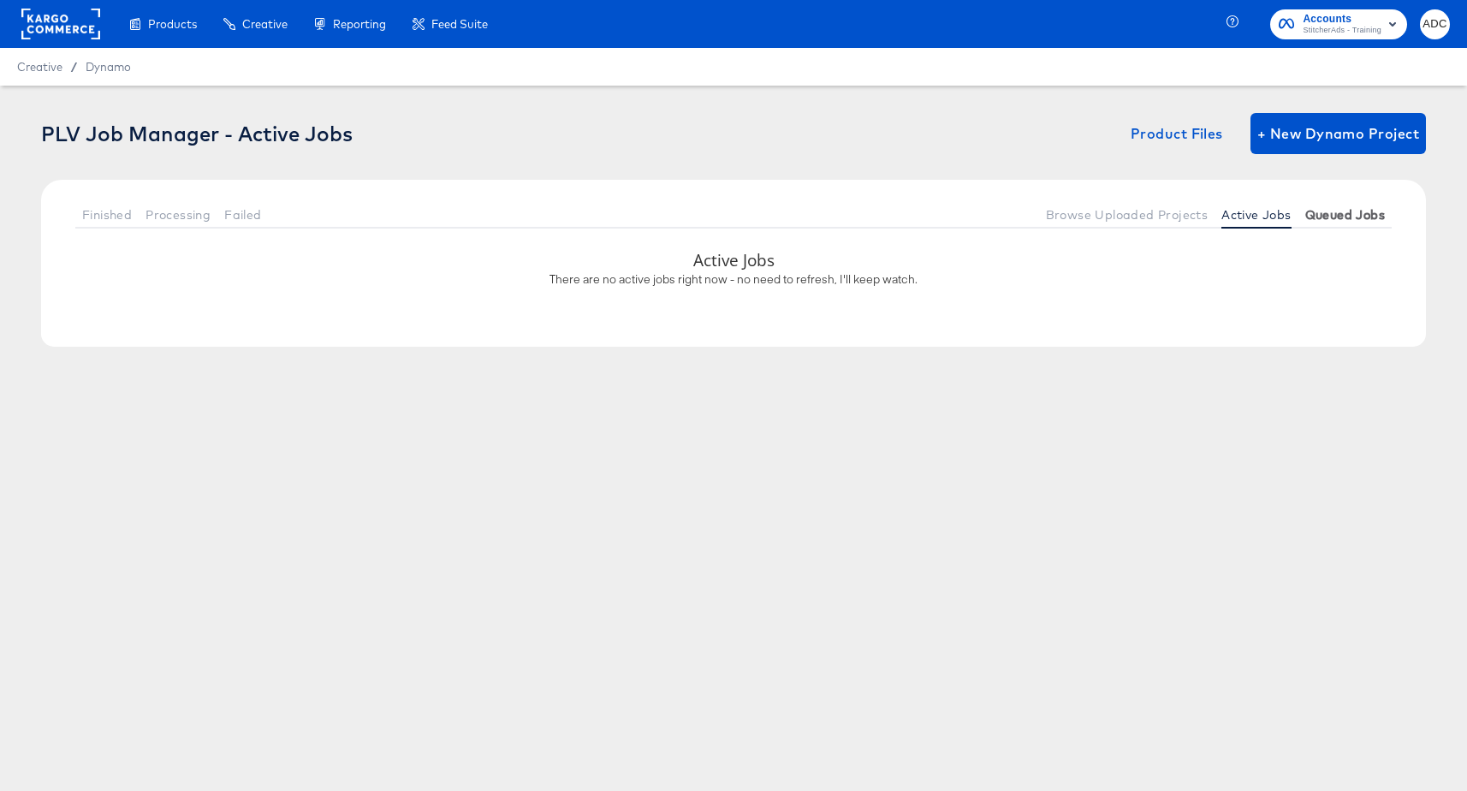
click at [1348, 211] on span "Queued Jobs" at bounding box center [1345, 215] width 80 height 14
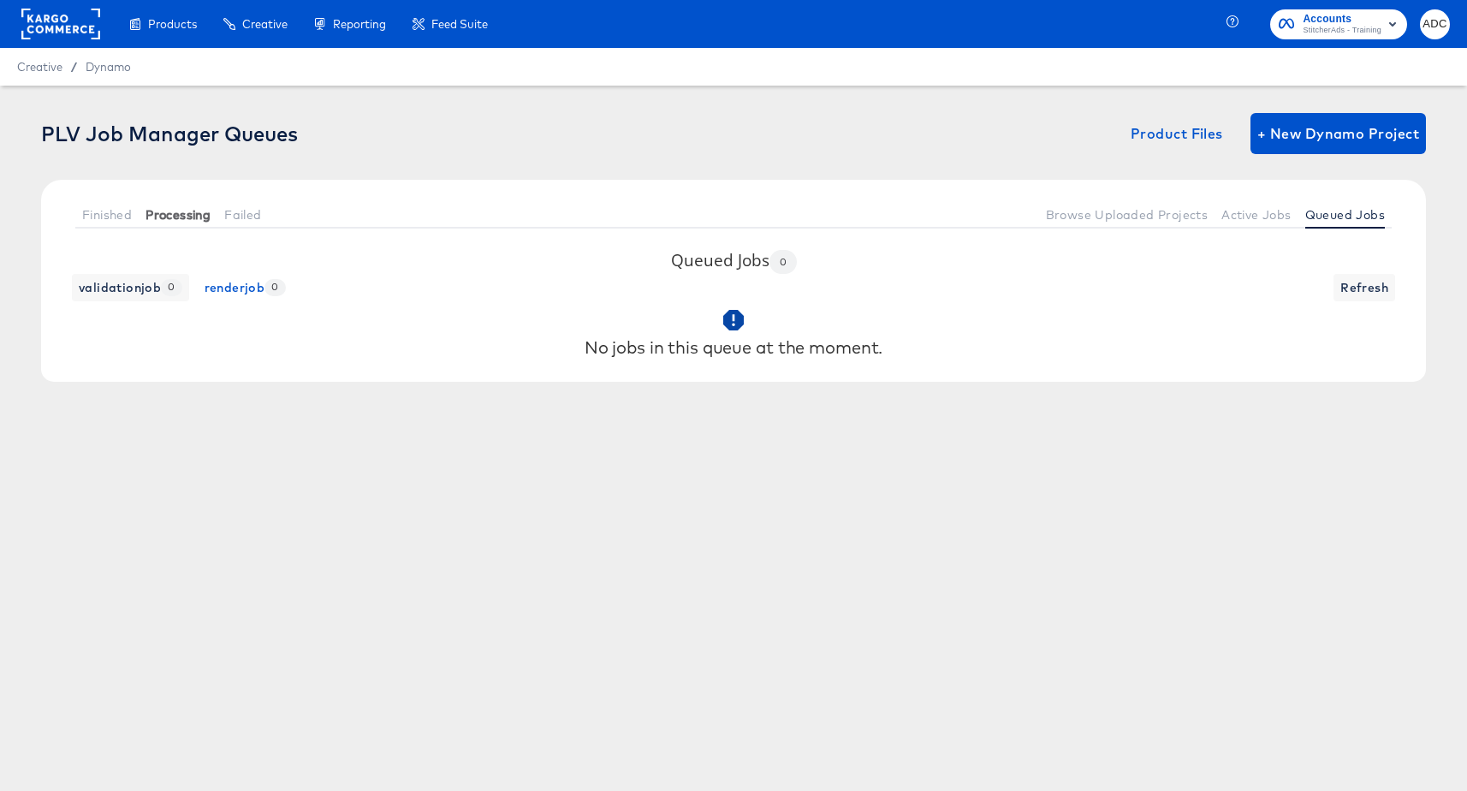
click at [184, 217] on span "Processing" at bounding box center [178, 215] width 65 height 14
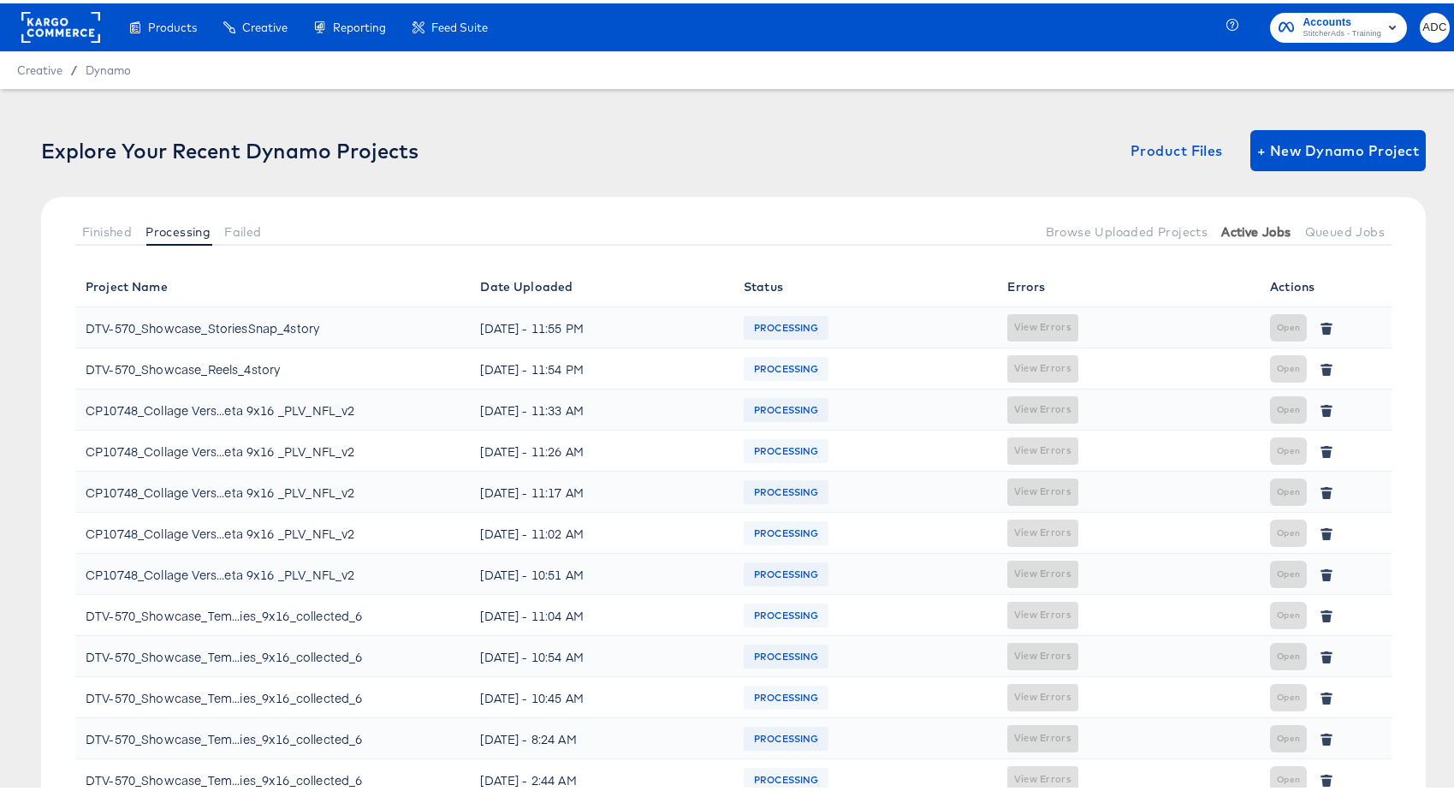
click at [1249, 226] on span "Active Jobs" at bounding box center [1256, 229] width 69 height 14
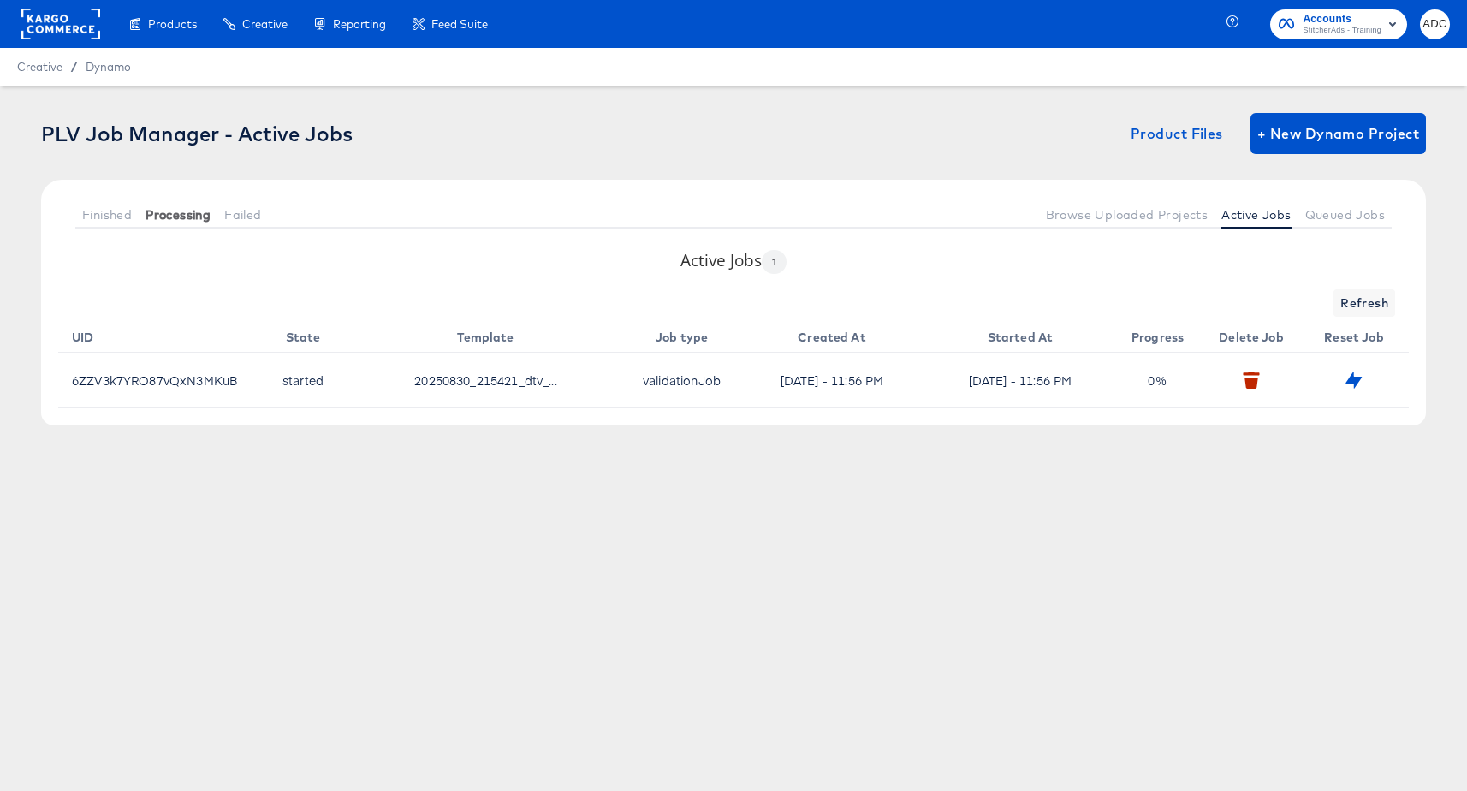
click at [194, 208] on span "Processing" at bounding box center [178, 215] width 65 height 14
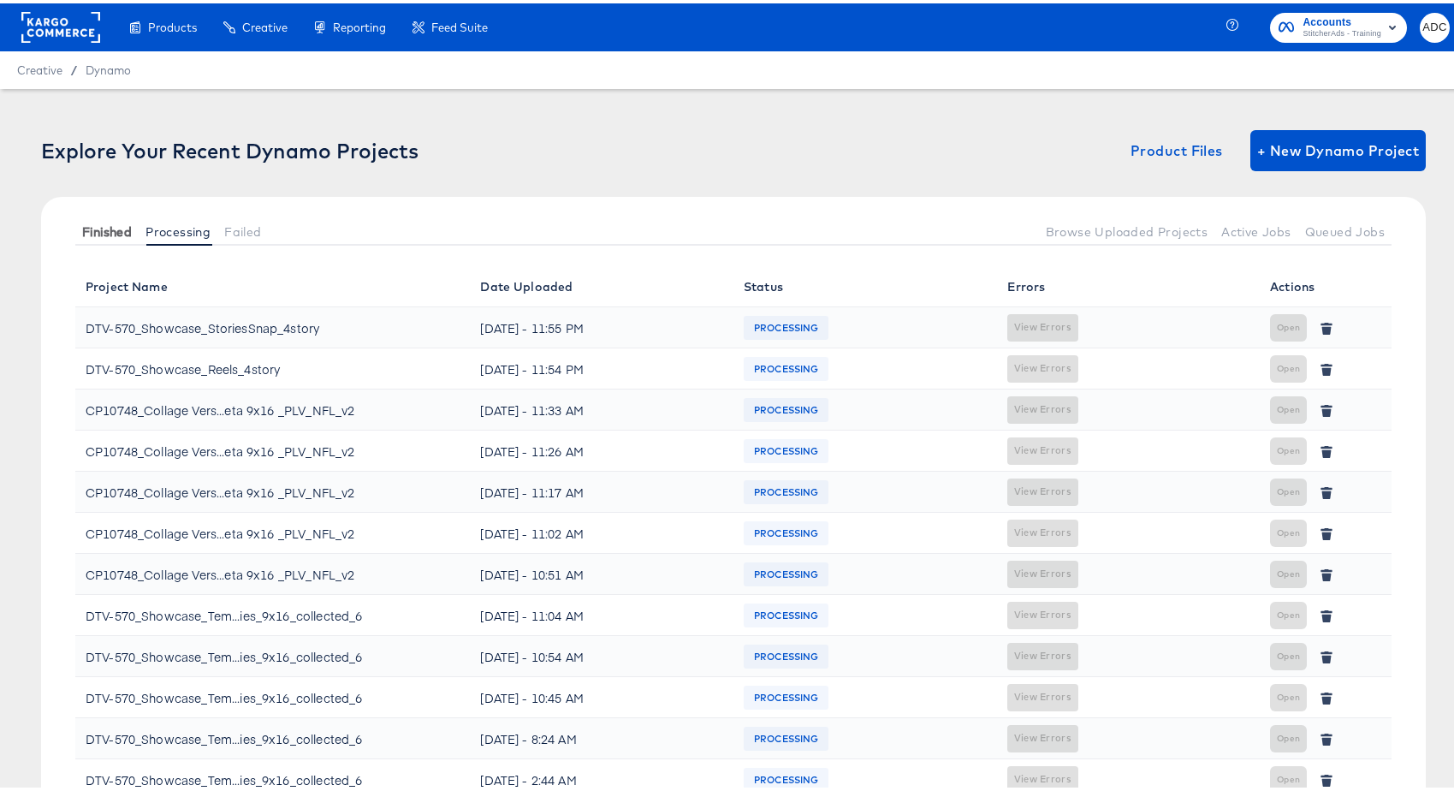
click at [110, 234] on span "Finished" at bounding box center [107, 229] width 50 height 14
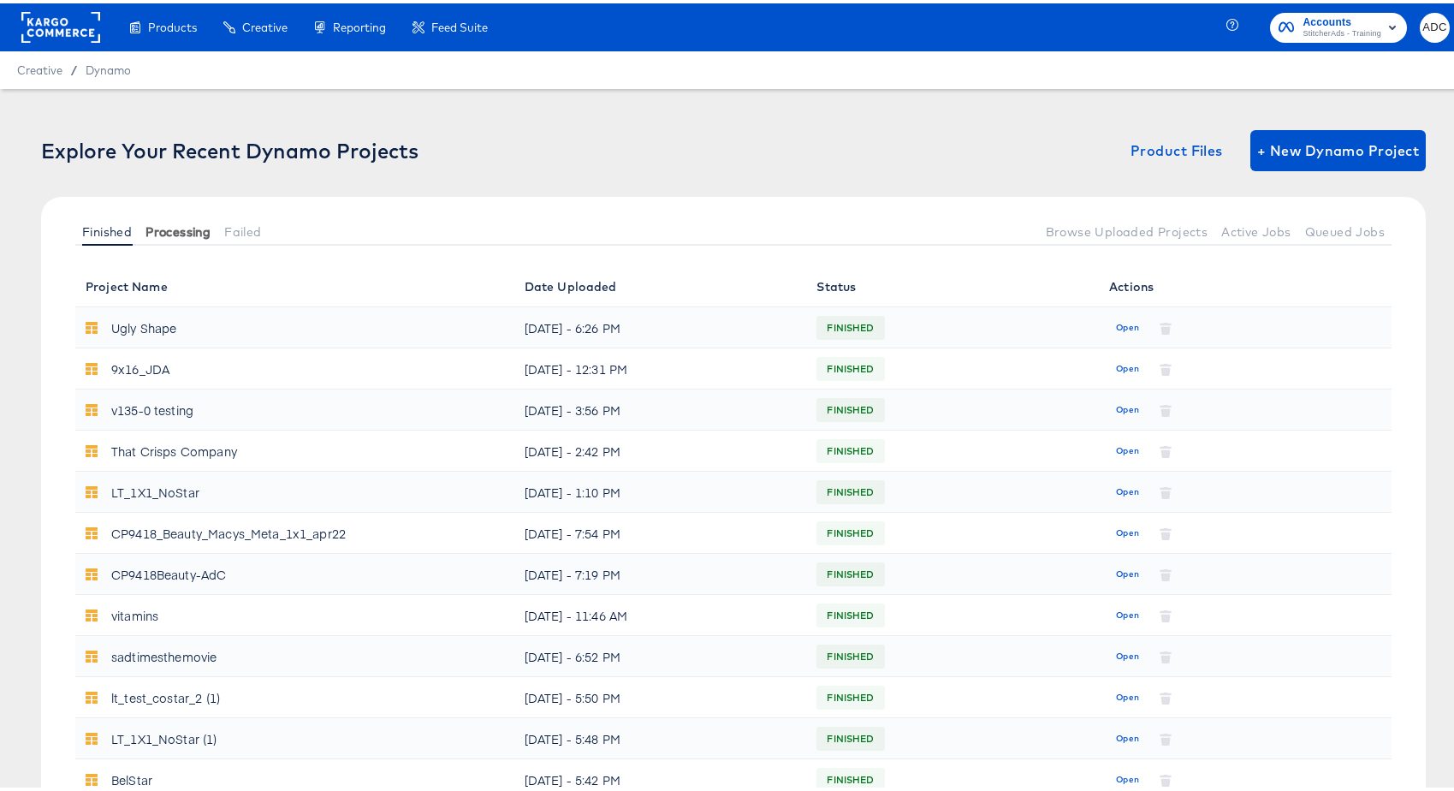
click at [194, 226] on span "Processing" at bounding box center [178, 229] width 65 height 14
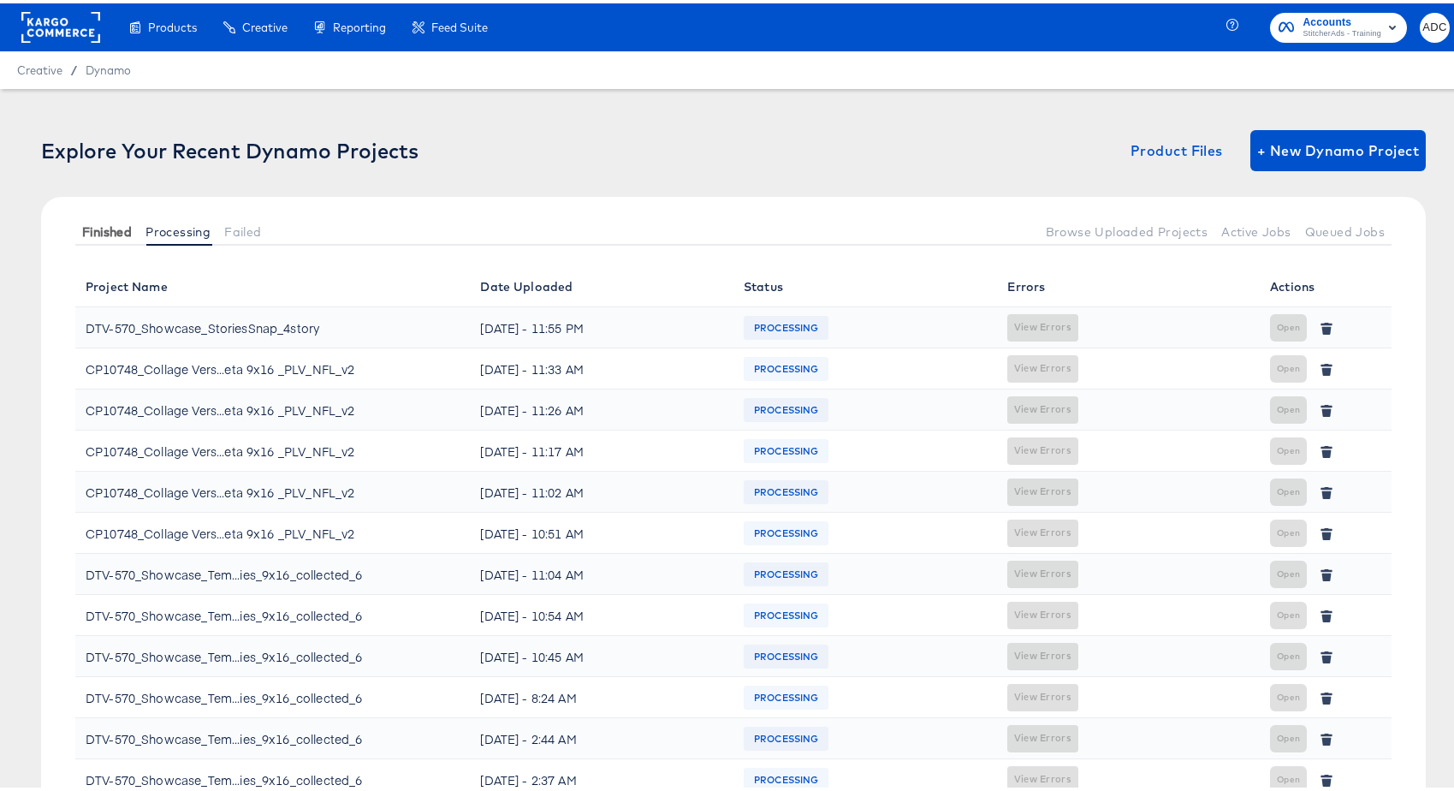
click at [111, 229] on span "Finished" at bounding box center [107, 229] width 50 height 14
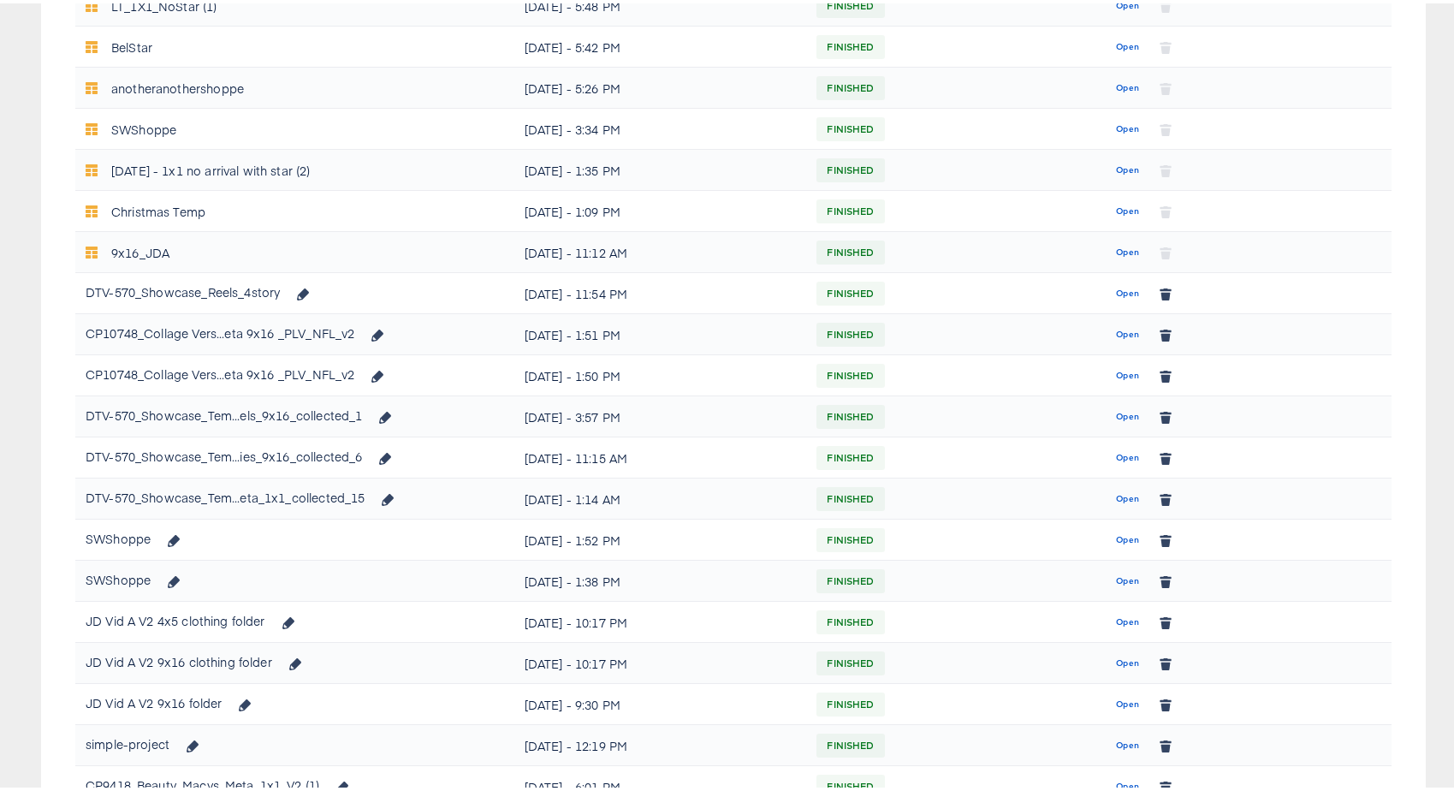
scroll to position [792, 0]
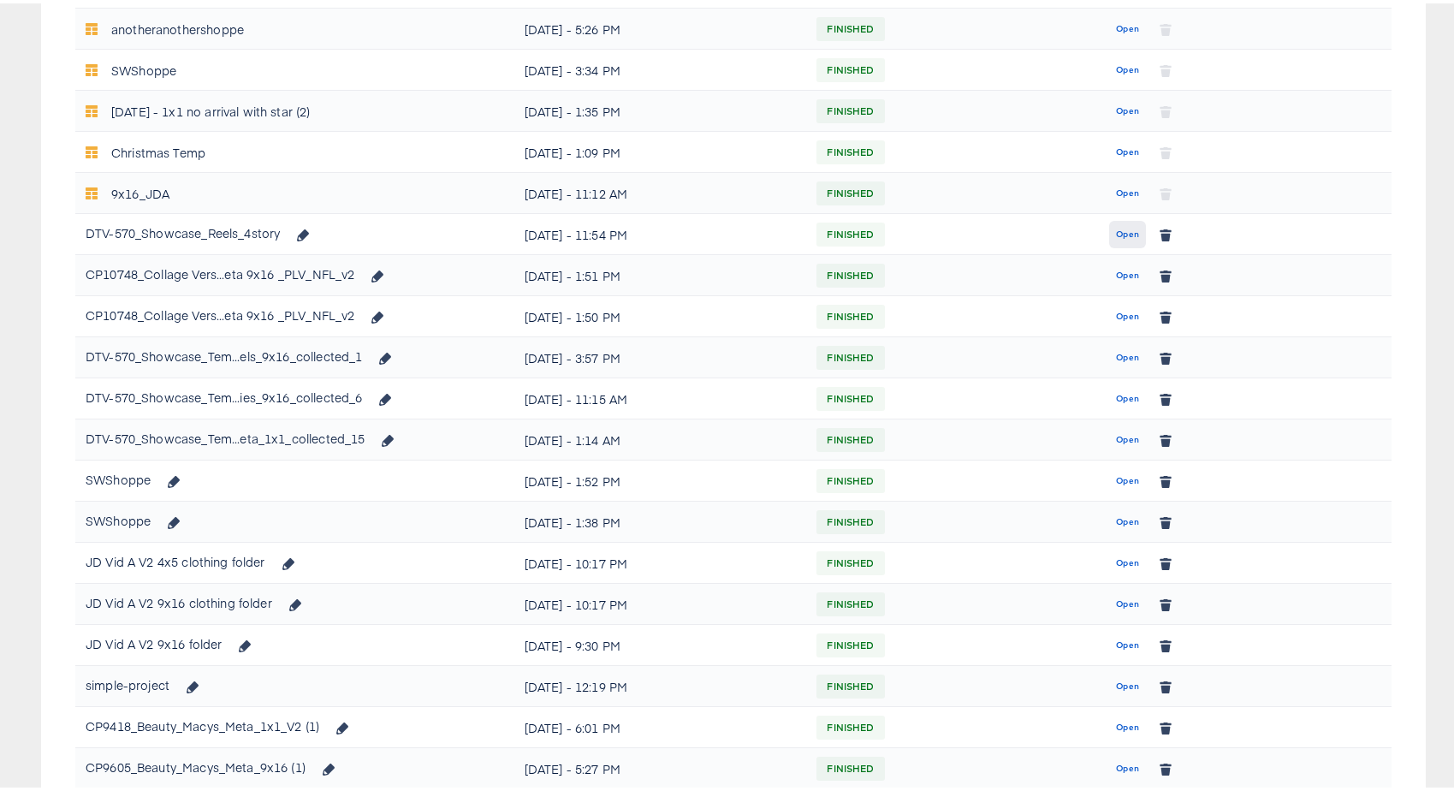
click at [1118, 228] on span "Open" at bounding box center [1127, 230] width 23 height 15
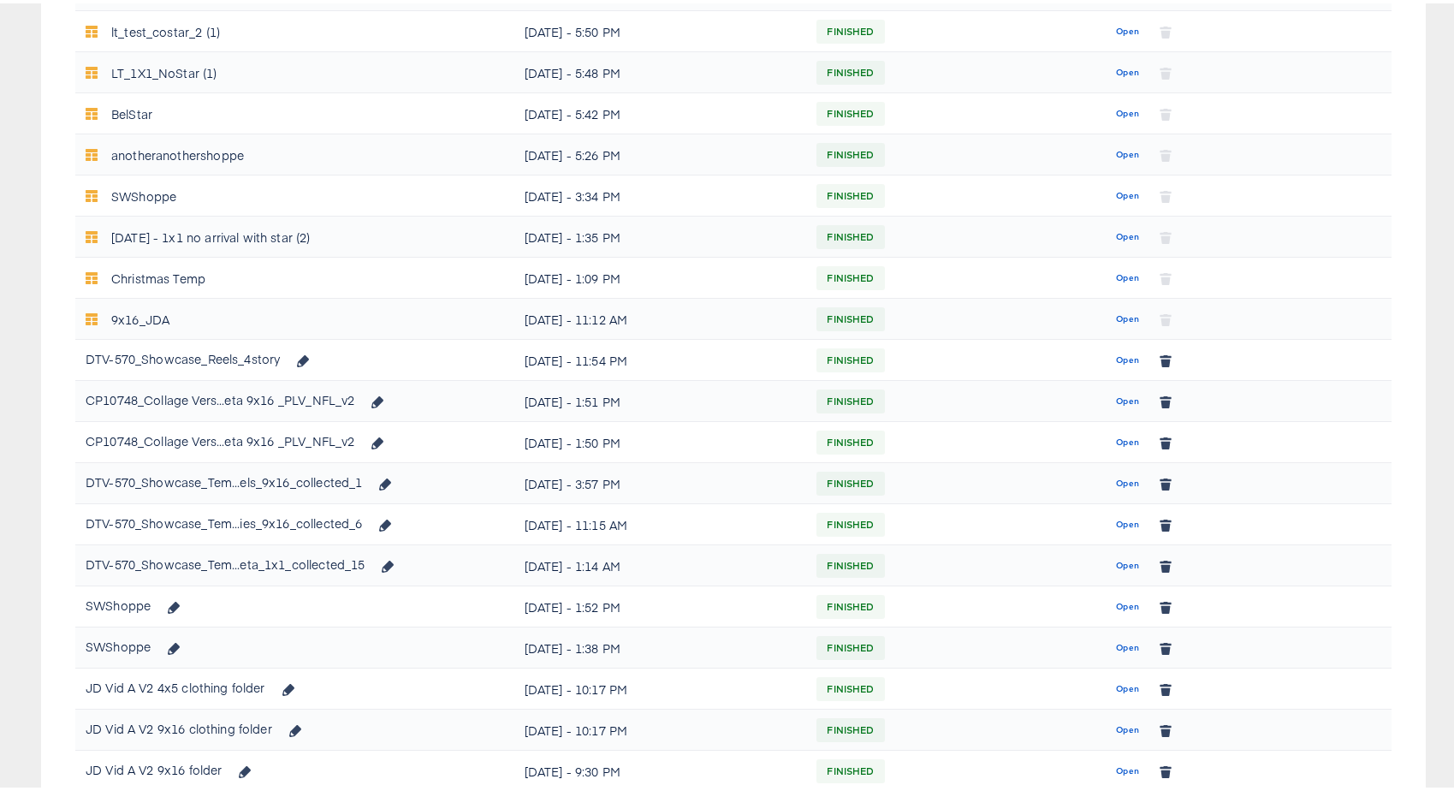
scroll to position [18, 0]
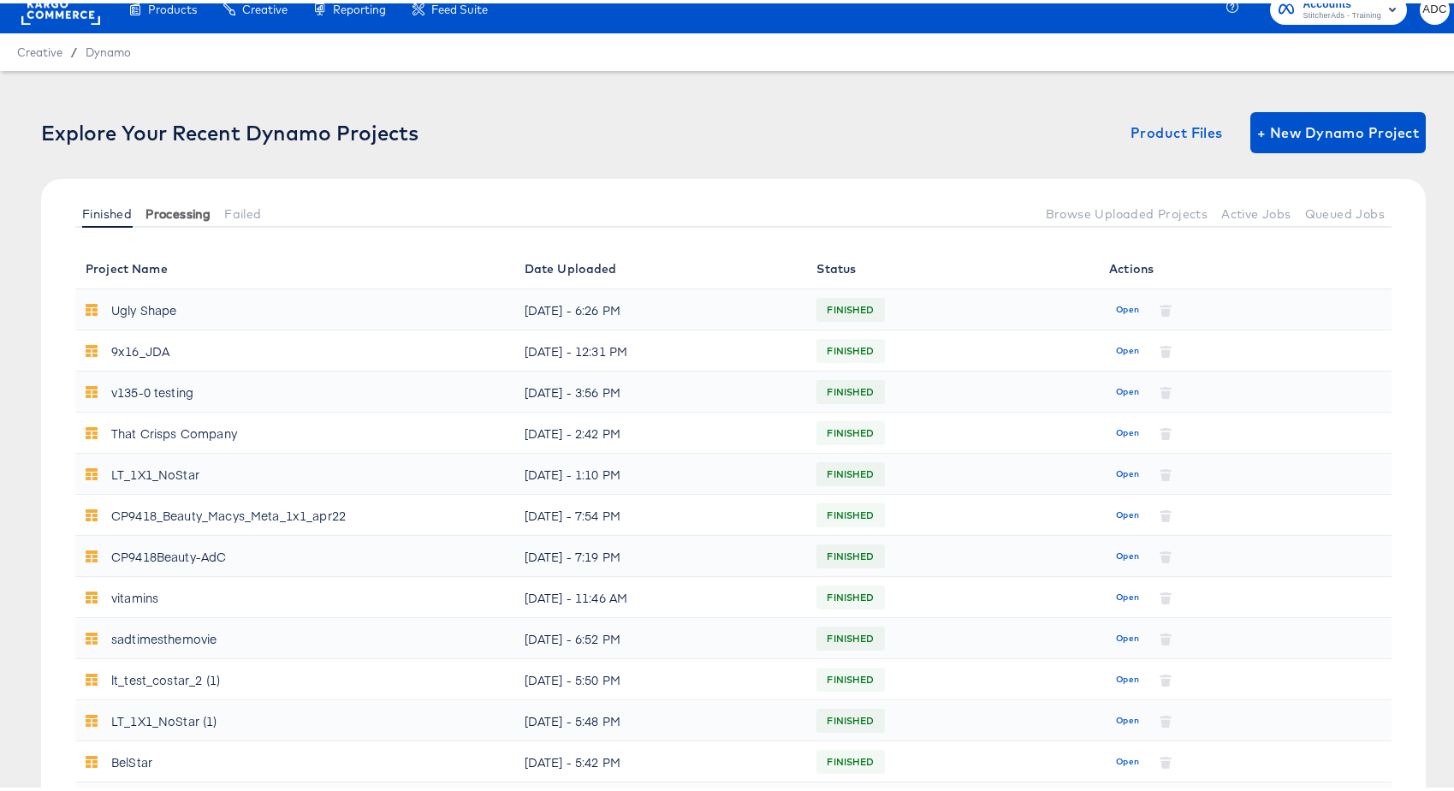
click at [158, 205] on span "Processing" at bounding box center [178, 211] width 65 height 14
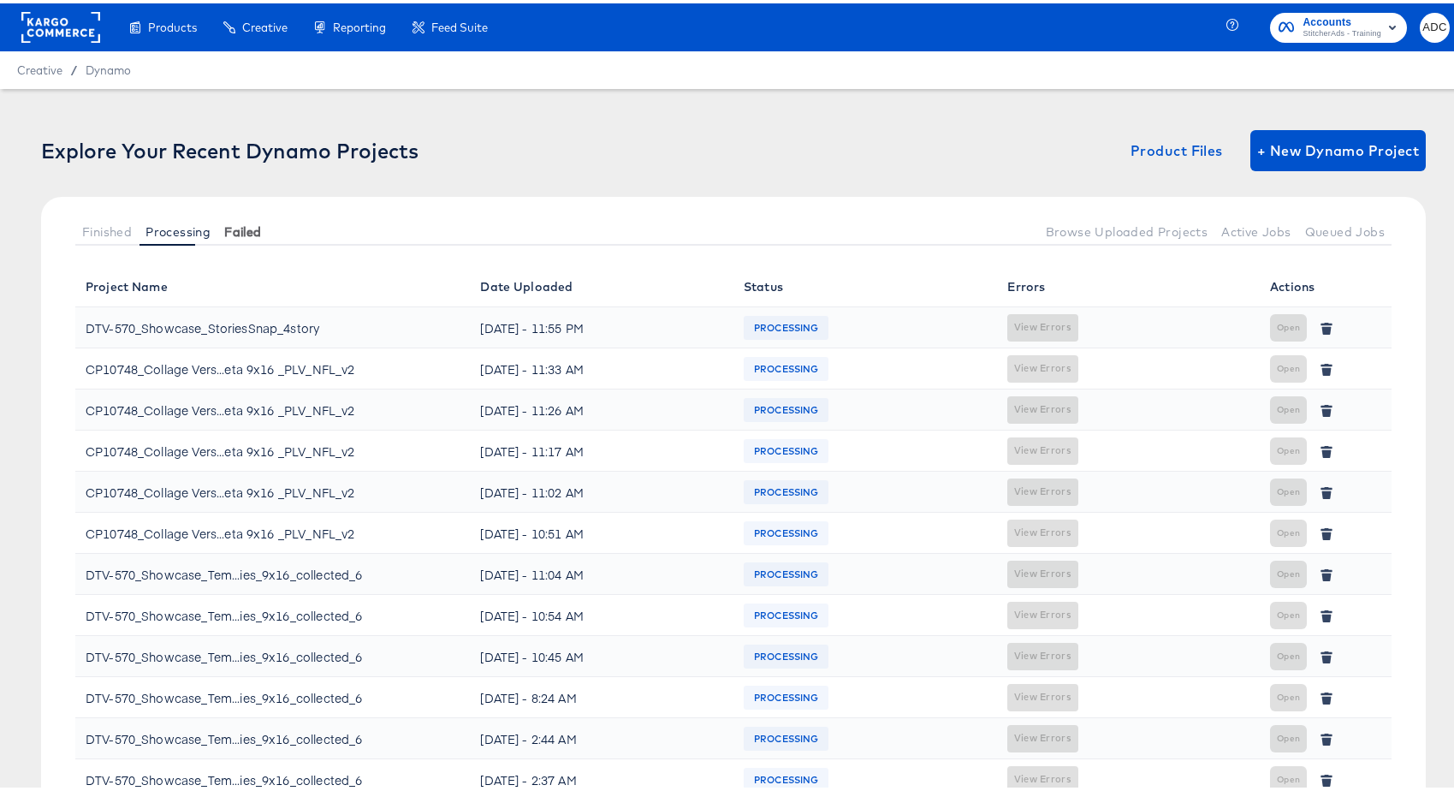
click at [231, 228] on span "Failed" at bounding box center [242, 229] width 37 height 14
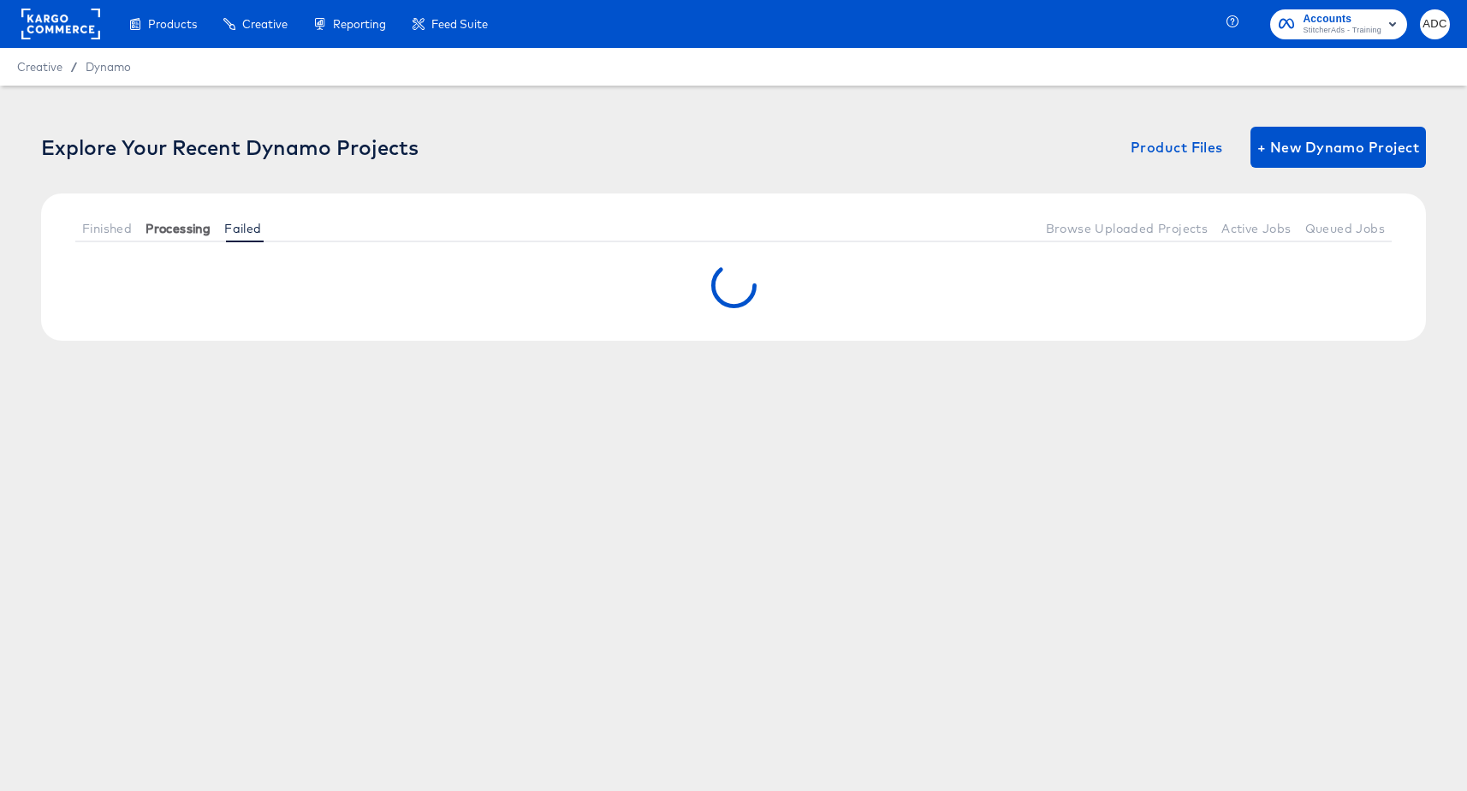
click at [188, 228] on span "Processing" at bounding box center [178, 229] width 65 height 14
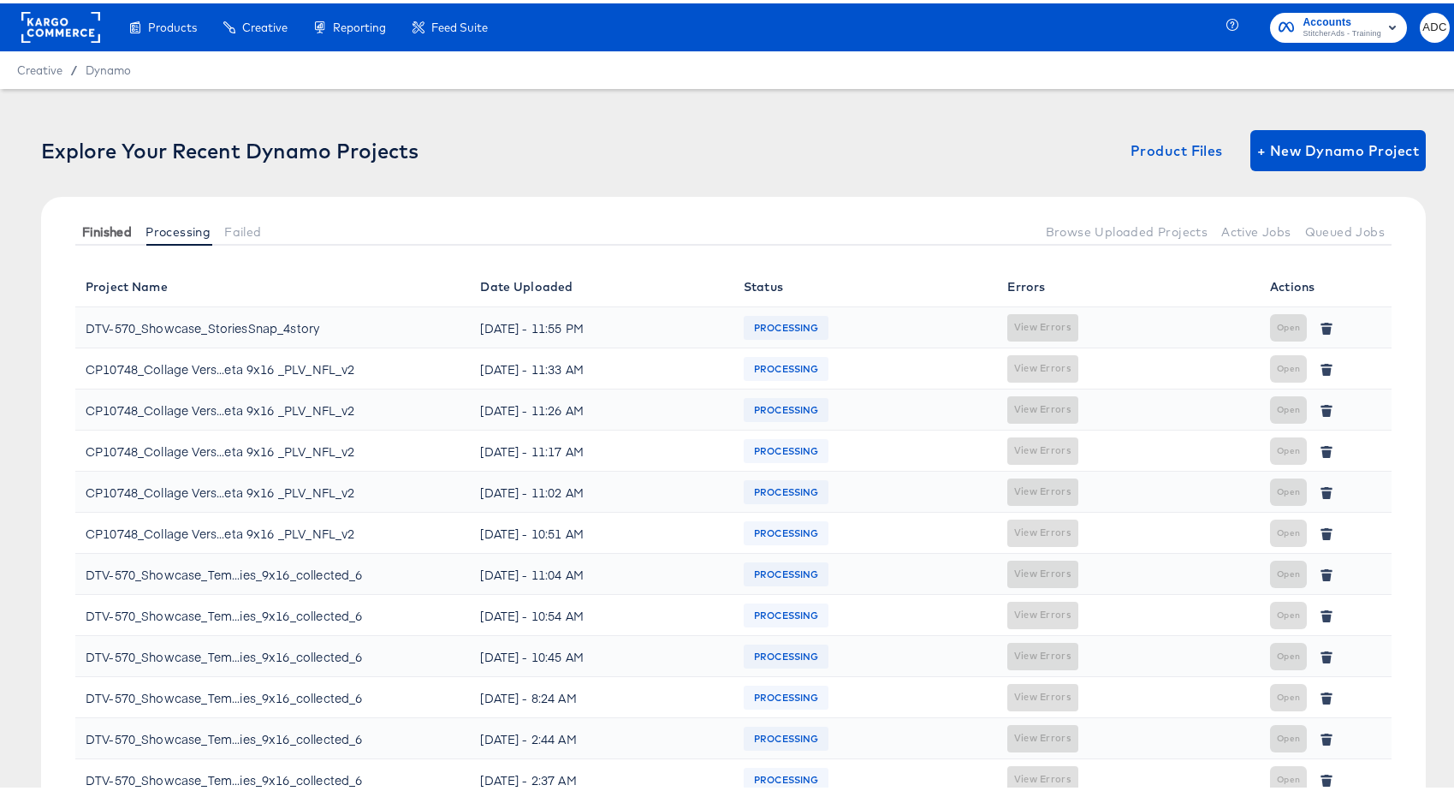
click at [137, 233] on button "Finished" at bounding box center [106, 228] width 63 height 28
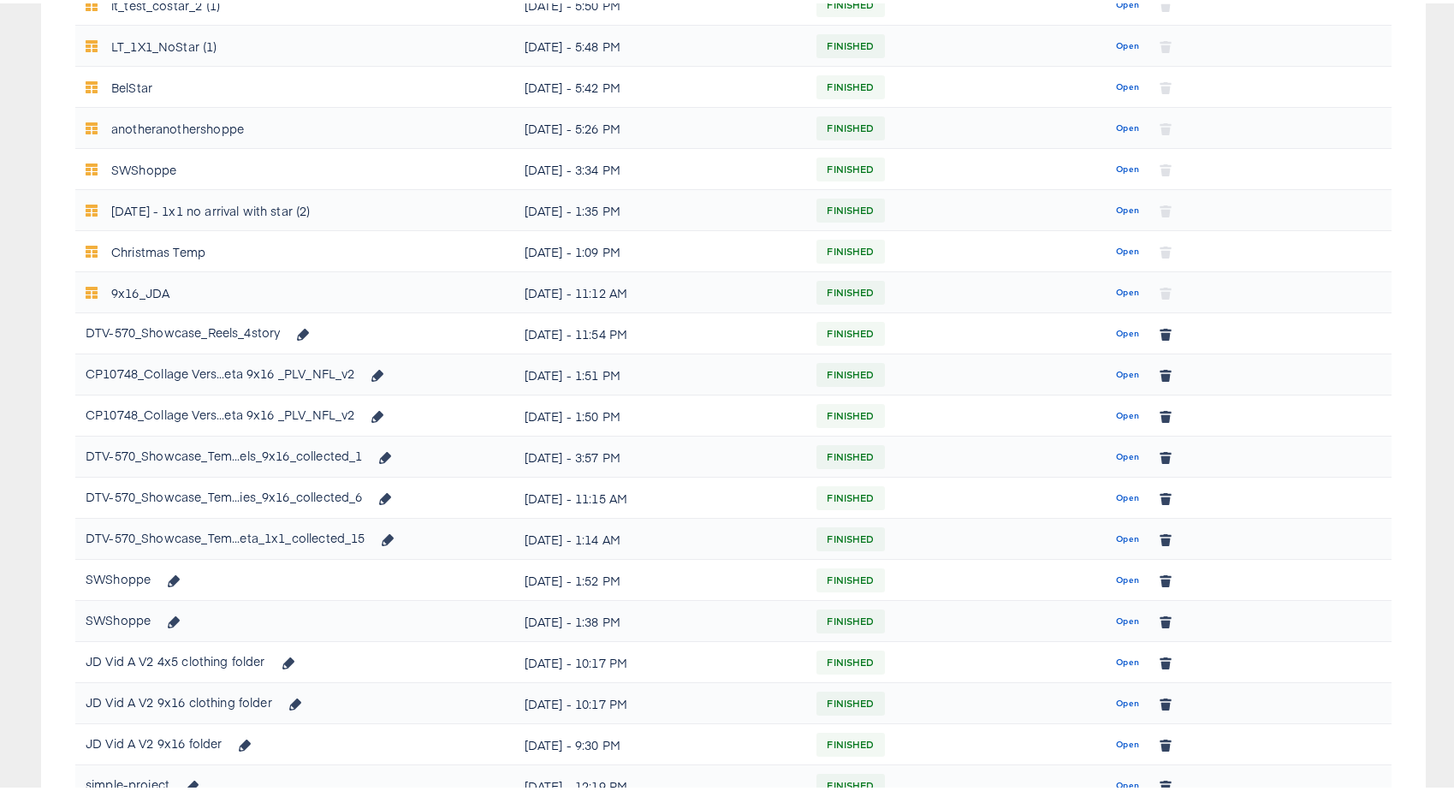
scroll to position [695, 0]
click at [186, 336] on div "DTV-570_Showcase_Reels_4story" at bounding box center [203, 326] width 235 height 29
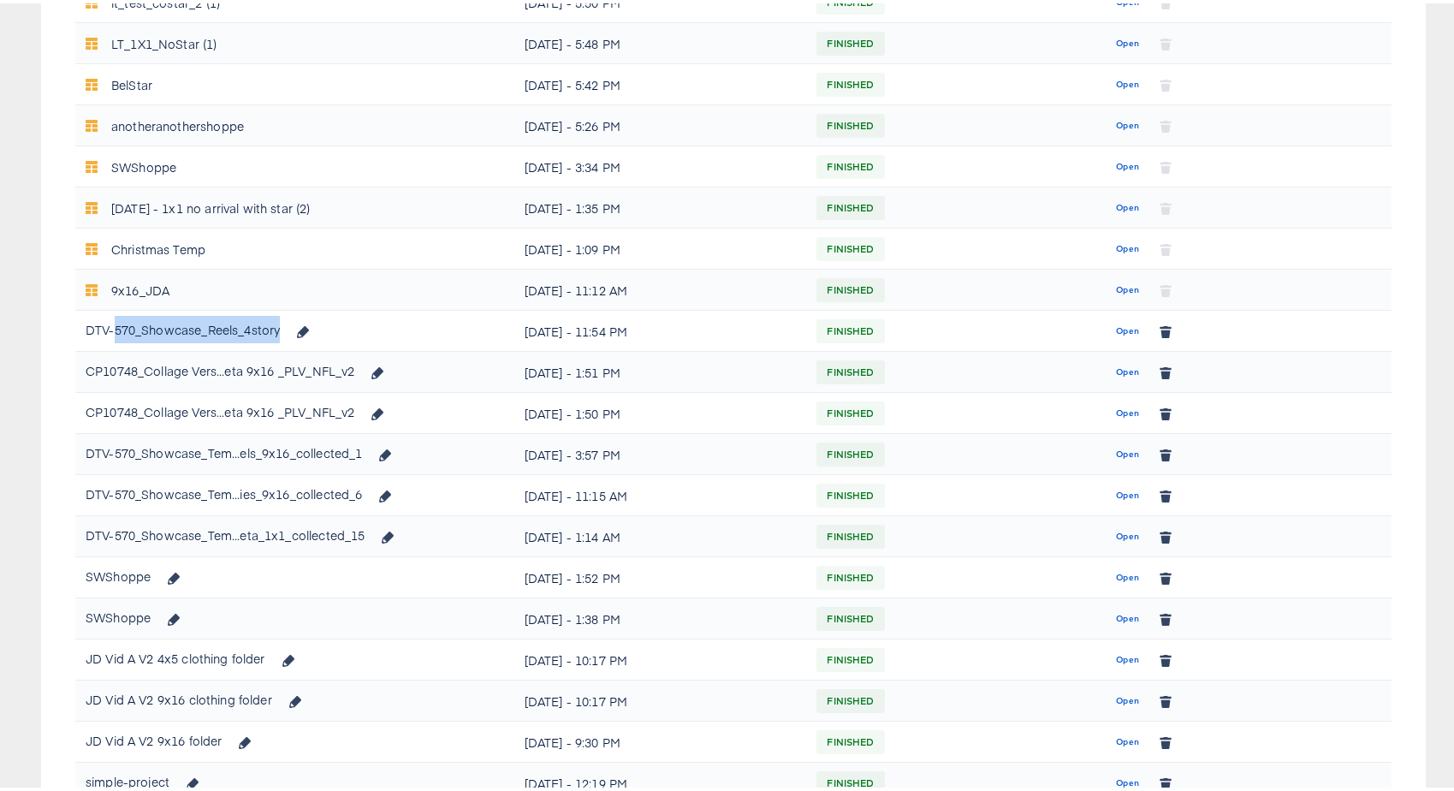
click at [186, 336] on div "DTV-570_Showcase_Reels_4story" at bounding box center [203, 326] width 235 height 29
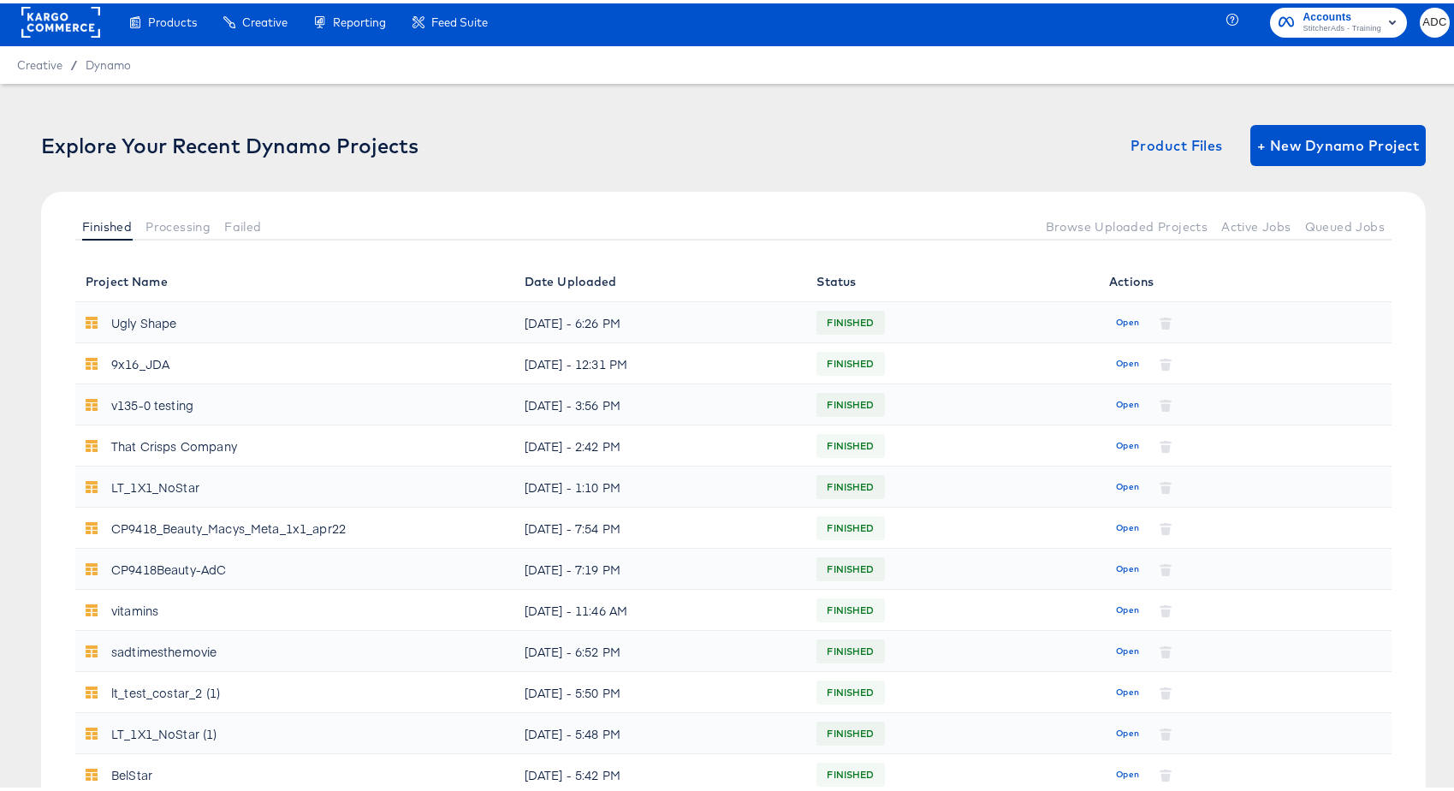
scroll to position [0, 0]
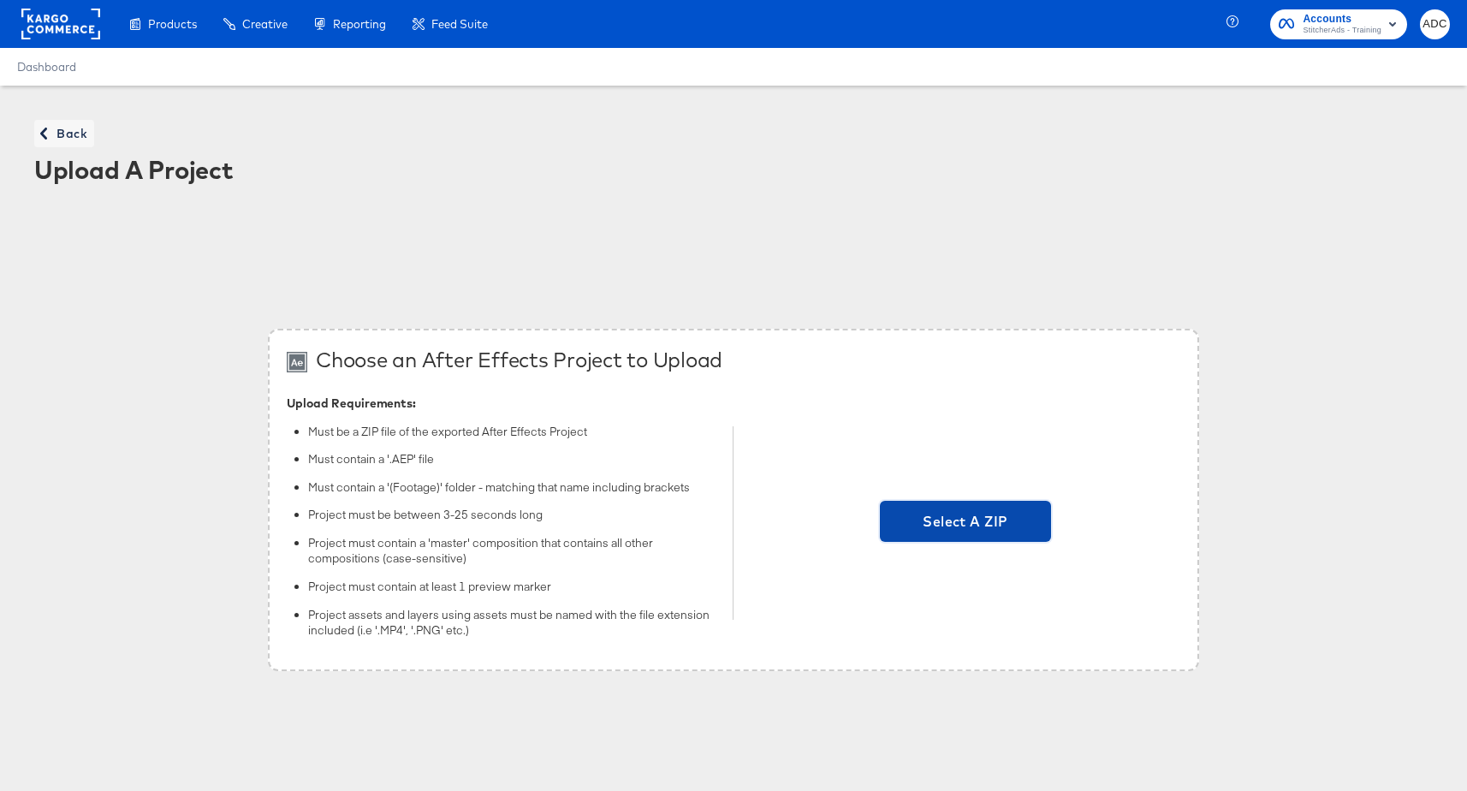
click at [964, 518] on span "Select A ZIP" at bounding box center [966, 521] width 158 height 24
click at [966, 523] on input "Select A ZIP" at bounding box center [966, 523] width 0 height 0
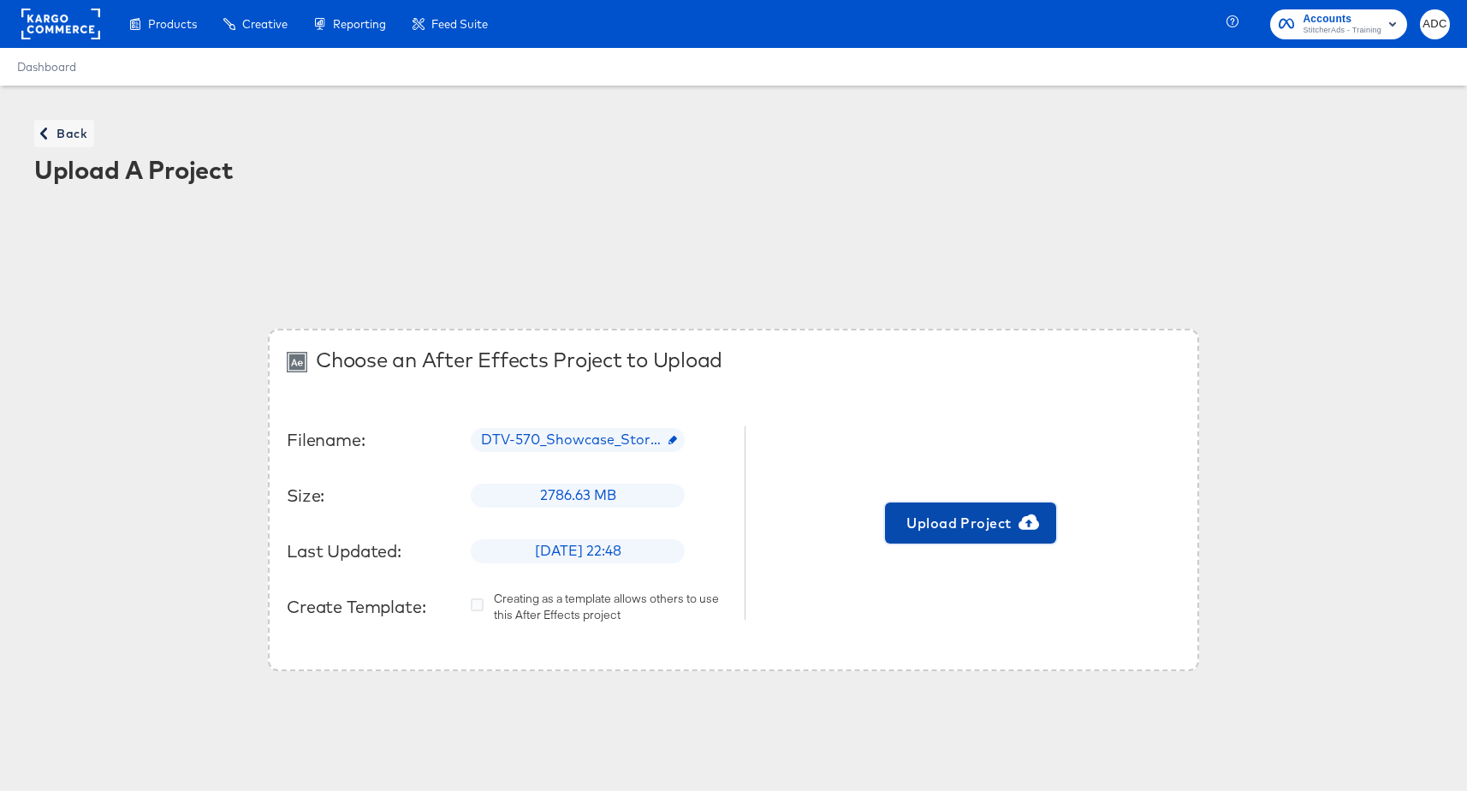
click at [1011, 522] on span "Upload Project" at bounding box center [971, 523] width 158 height 24
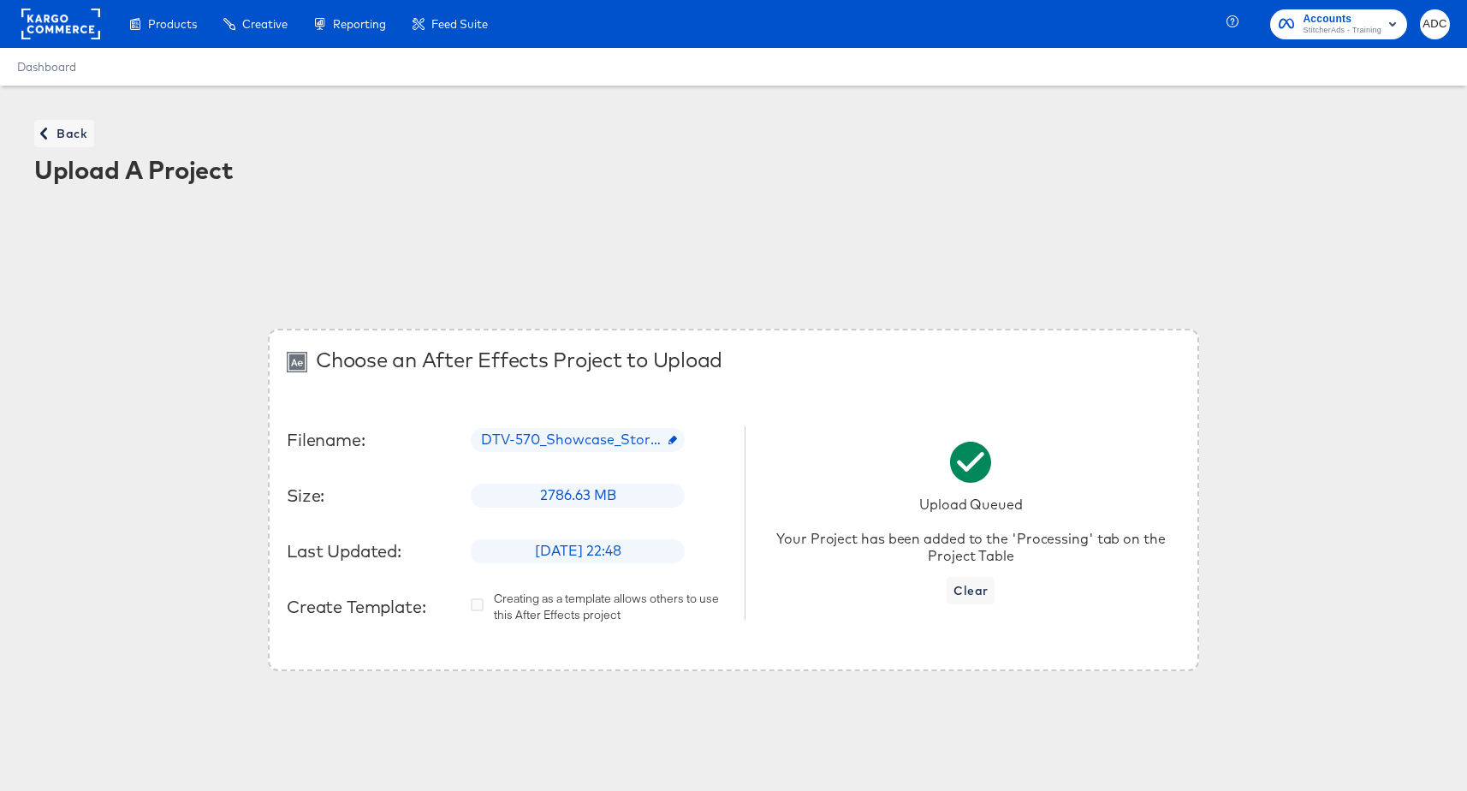
click at [667, 439] on span "DTV-570_Showcase_StoriesSnap_4story.zip" at bounding box center [578, 440] width 214 height 20
click at [809, 333] on div "Choose an After Effects Project to Upload Filename: Size: 2786.63 MB Last Updat…" at bounding box center [733, 500] width 931 height 342
click at [963, 582] on span "Clear" at bounding box center [971, 590] width 34 height 21
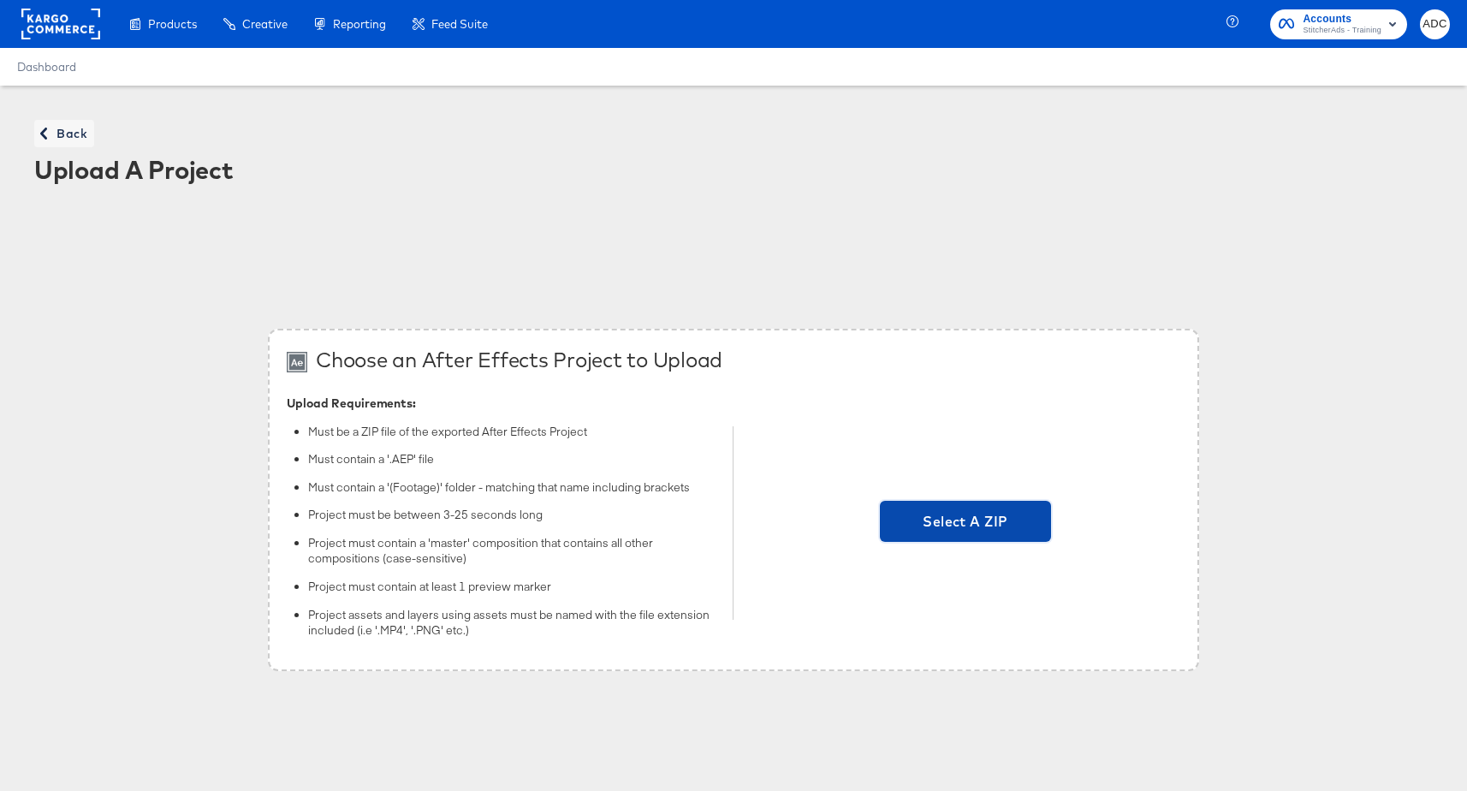
click at [959, 525] on span "Select A ZIP" at bounding box center [966, 521] width 158 height 24
click at [966, 523] on input "Select A ZIP" at bounding box center [966, 523] width 0 height 0
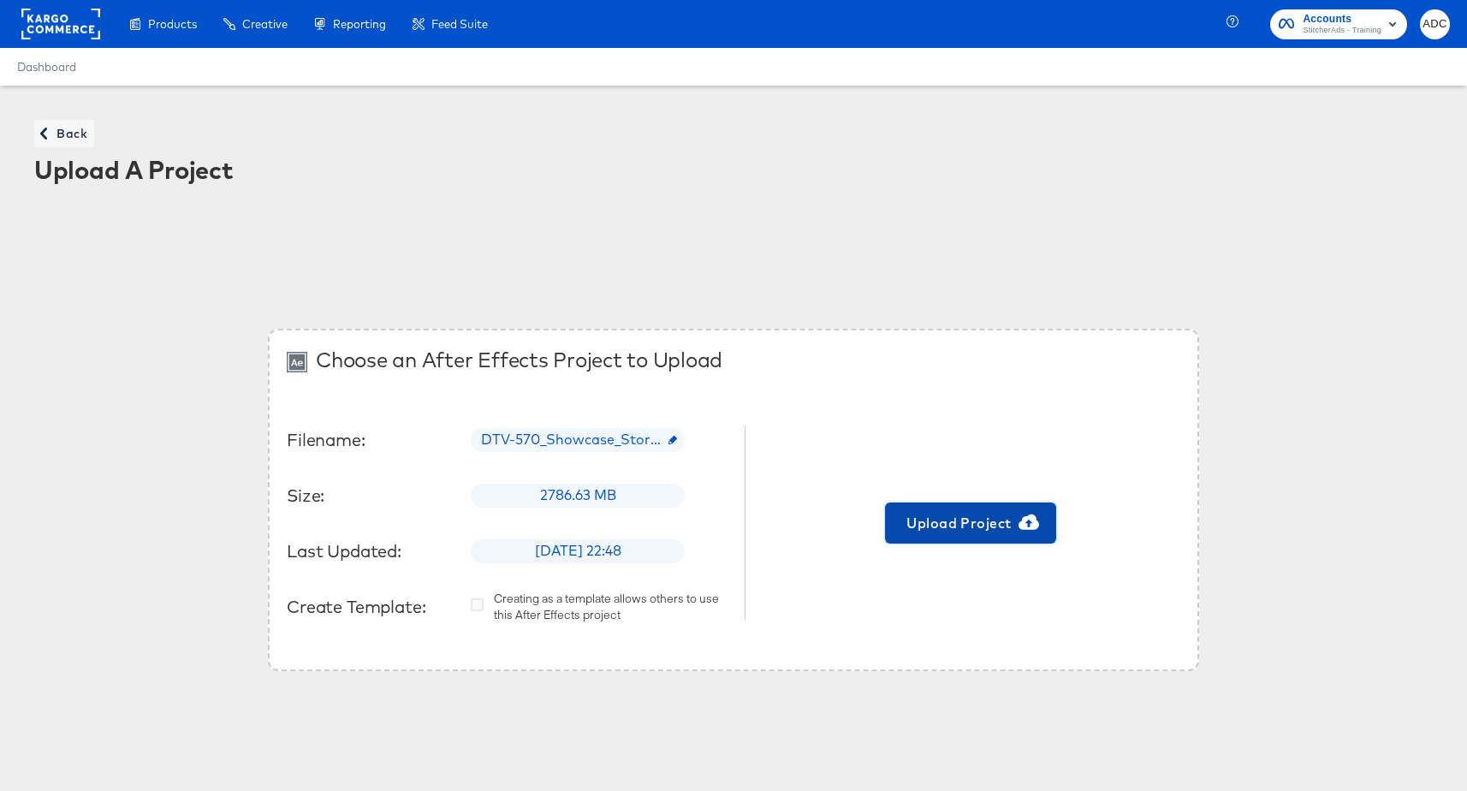
click at [972, 528] on span "Upload Project" at bounding box center [971, 523] width 158 height 24
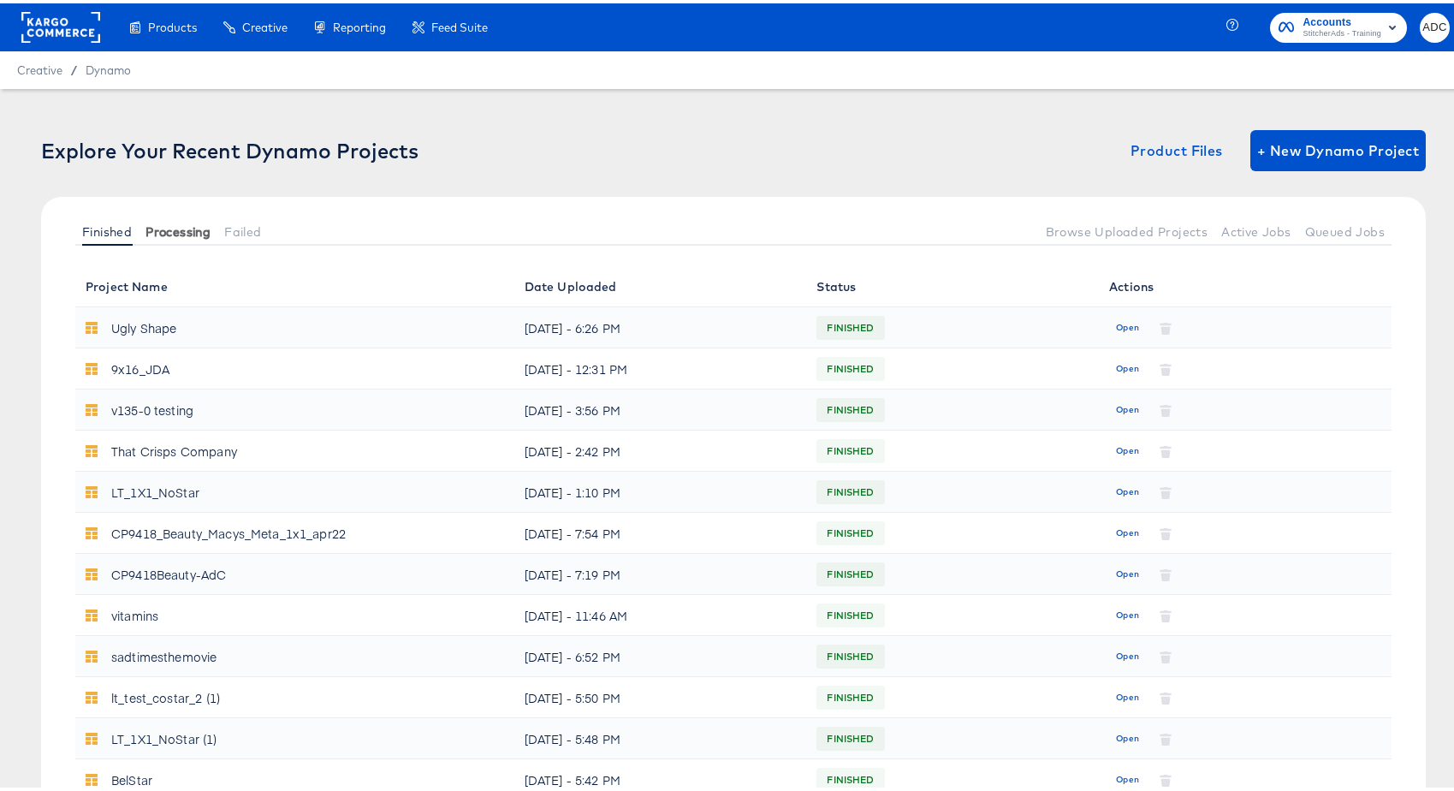
click at [172, 235] on button "Processing" at bounding box center [178, 228] width 79 height 28
